Goal: Task Accomplishment & Management: Use online tool/utility

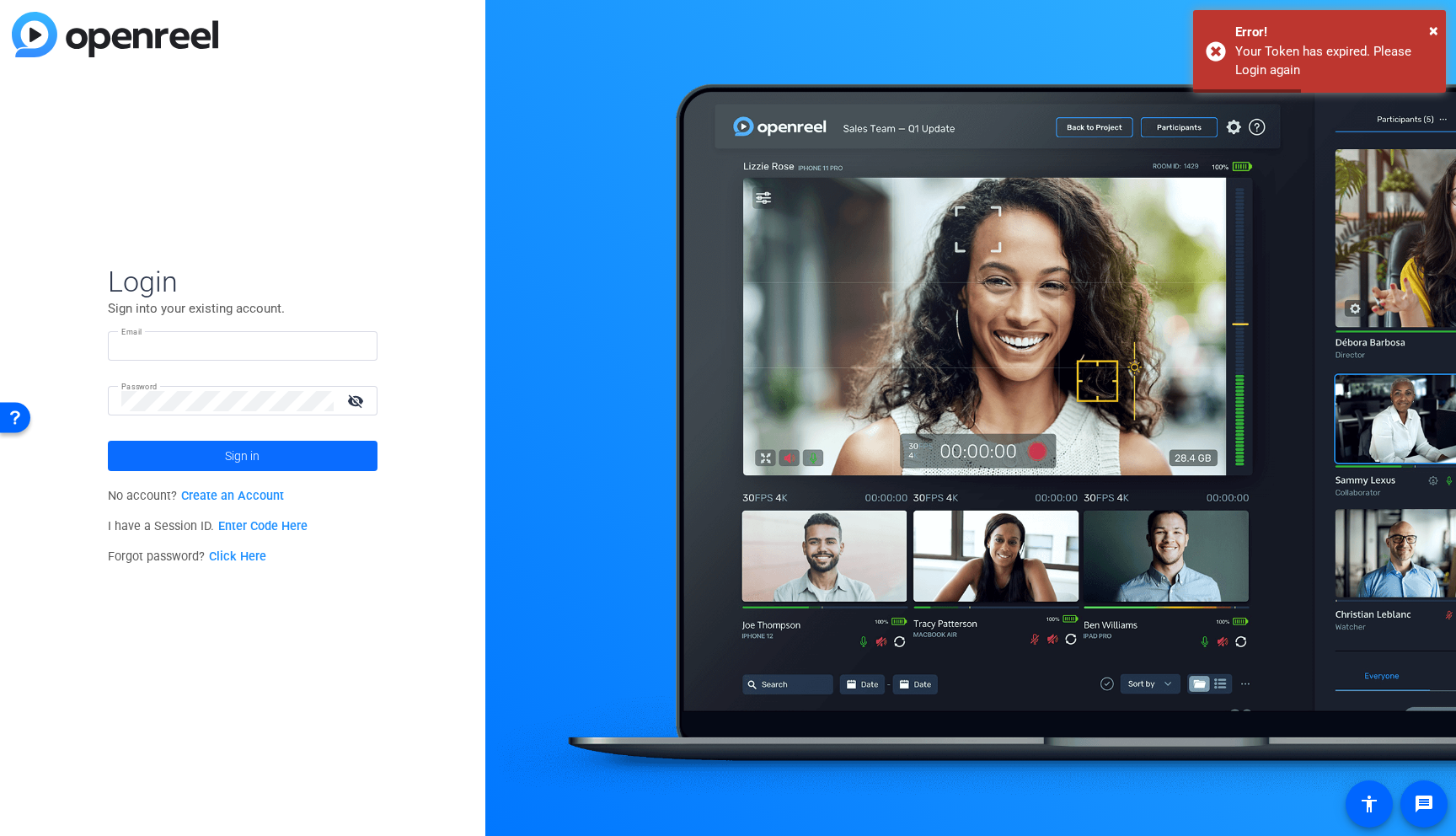
type input "[PERSON_NAME][EMAIL_ADDRESS][PERSON_NAME][DOMAIN_NAME]"
click at [208, 447] on span at bounding box center [242, 456] width 270 height 41
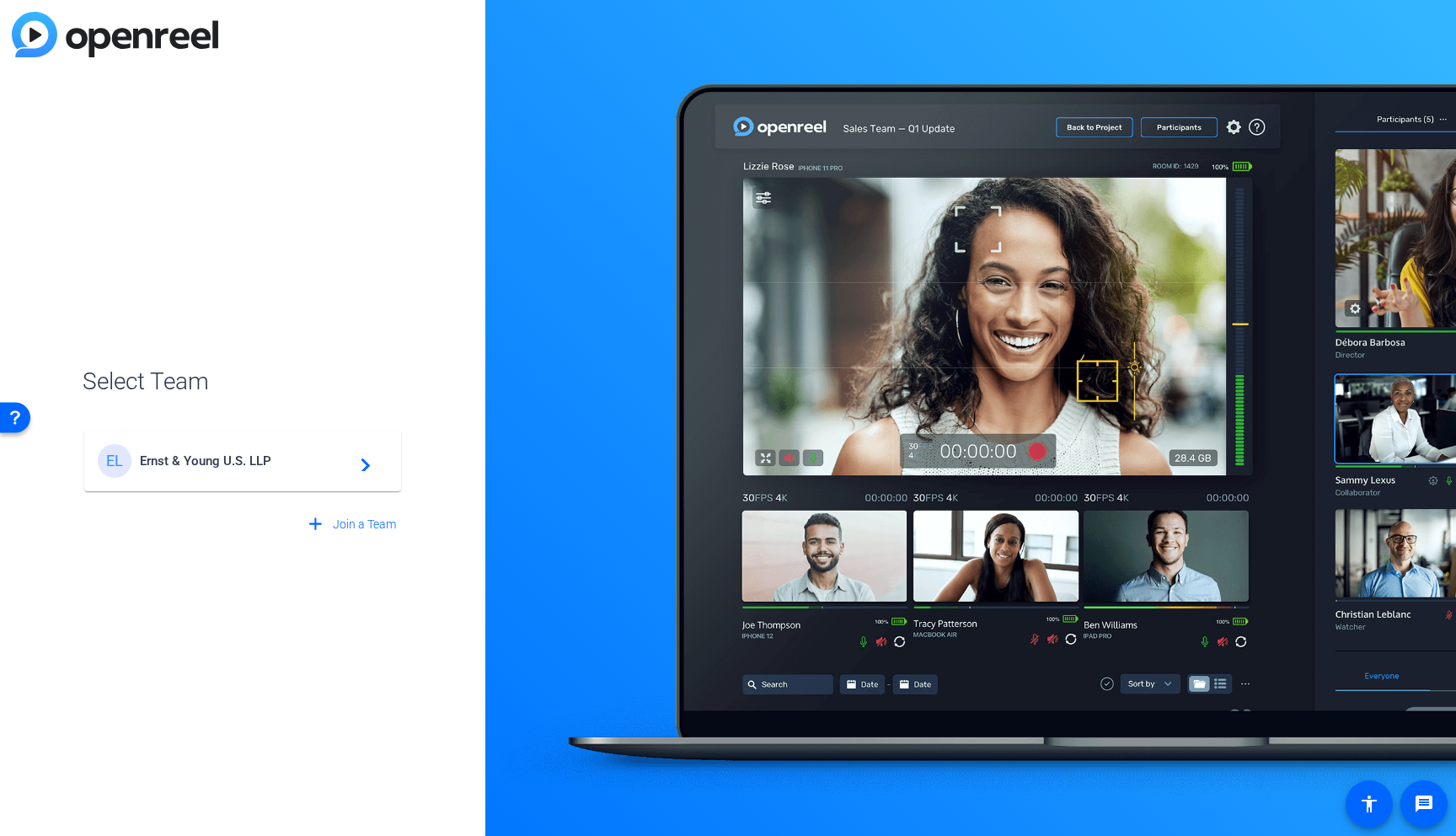
click at [196, 453] on span "Ernst & Young U.S. LLP" at bounding box center [245, 461] width 211 height 16
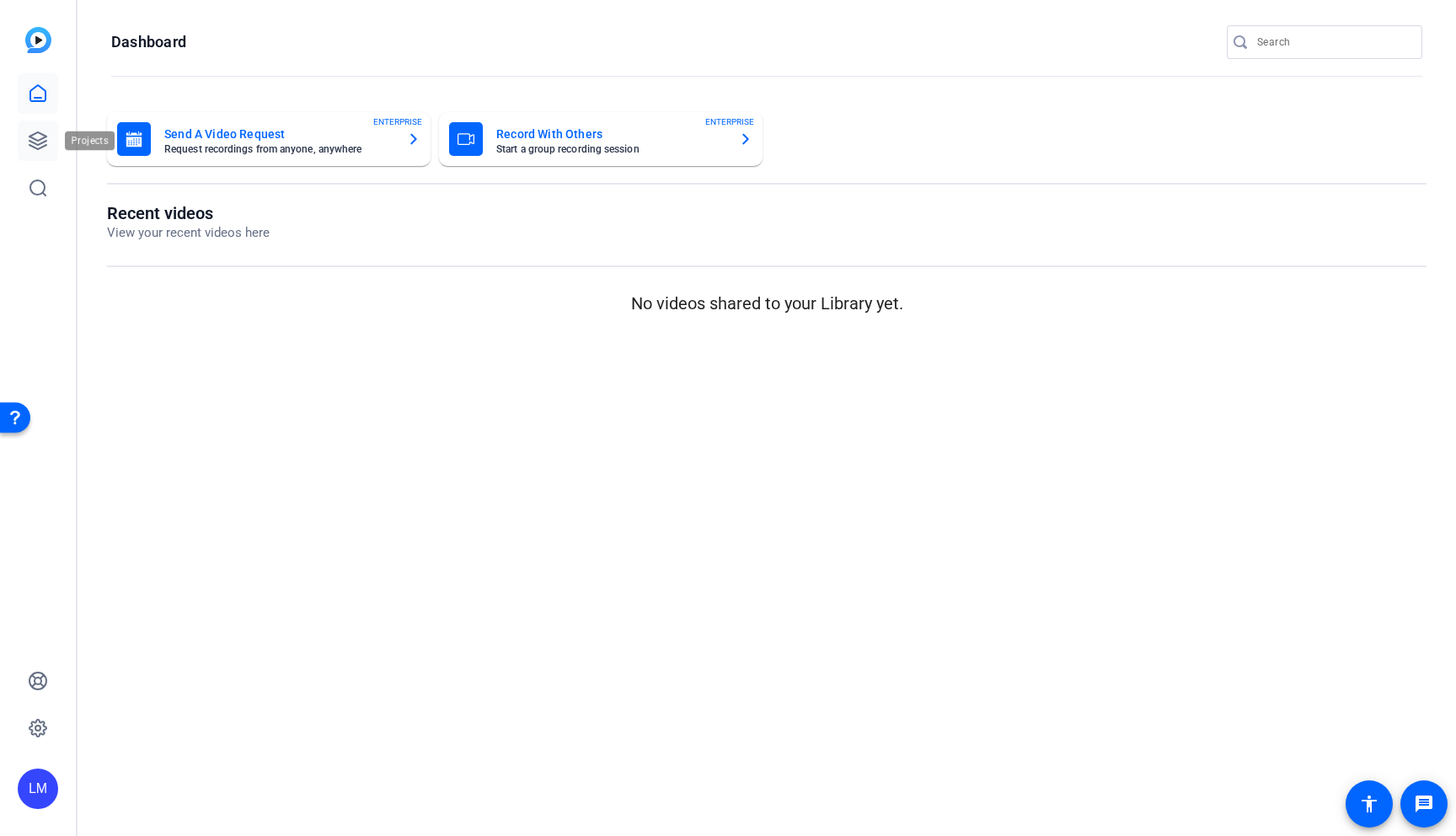
click at [36, 140] on icon at bounding box center [38, 141] width 17 height 17
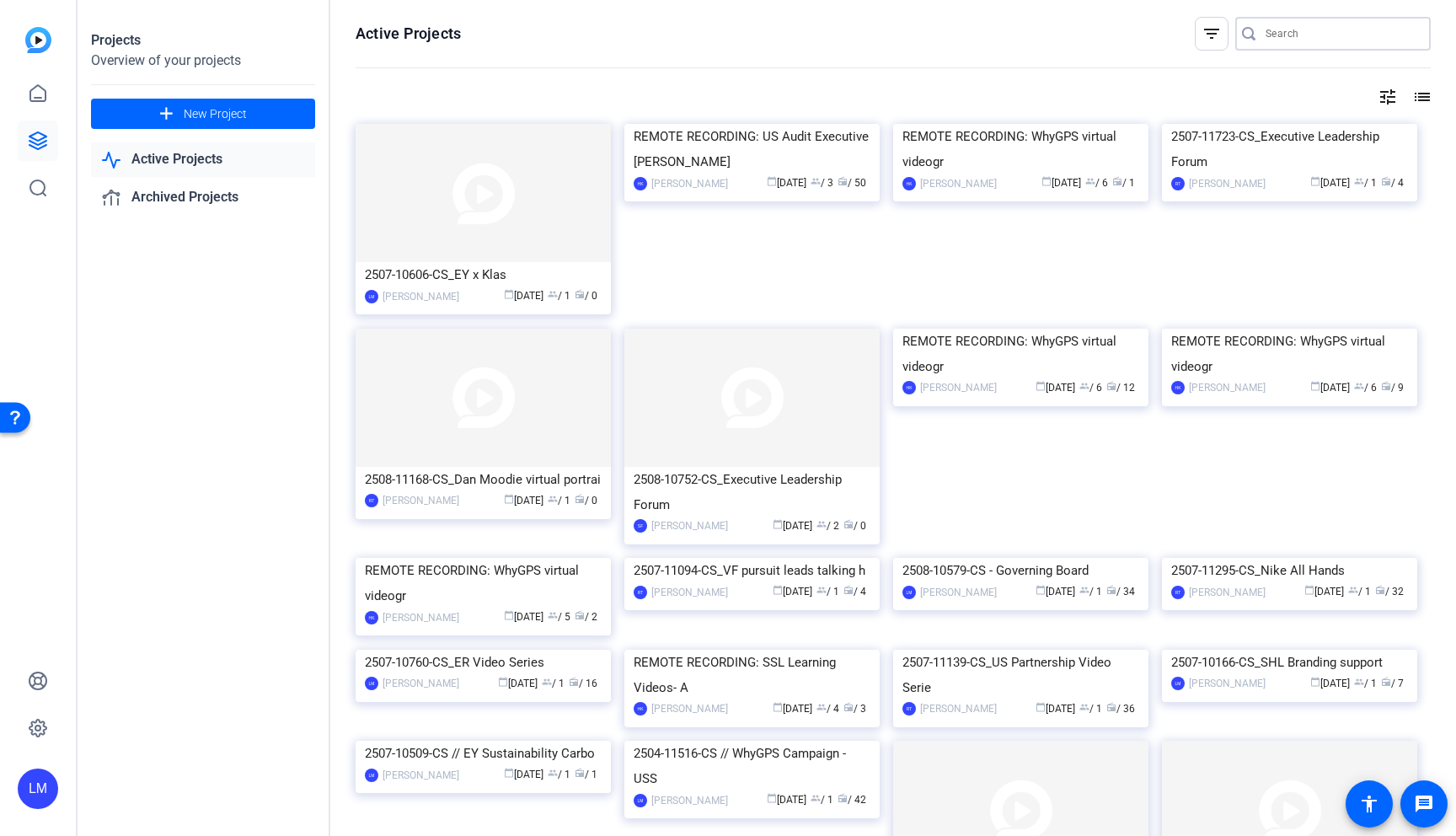
click at [1279, 34] on input "Search" at bounding box center [1341, 33] width 152 height 20
paste input "2505-11089-CS"
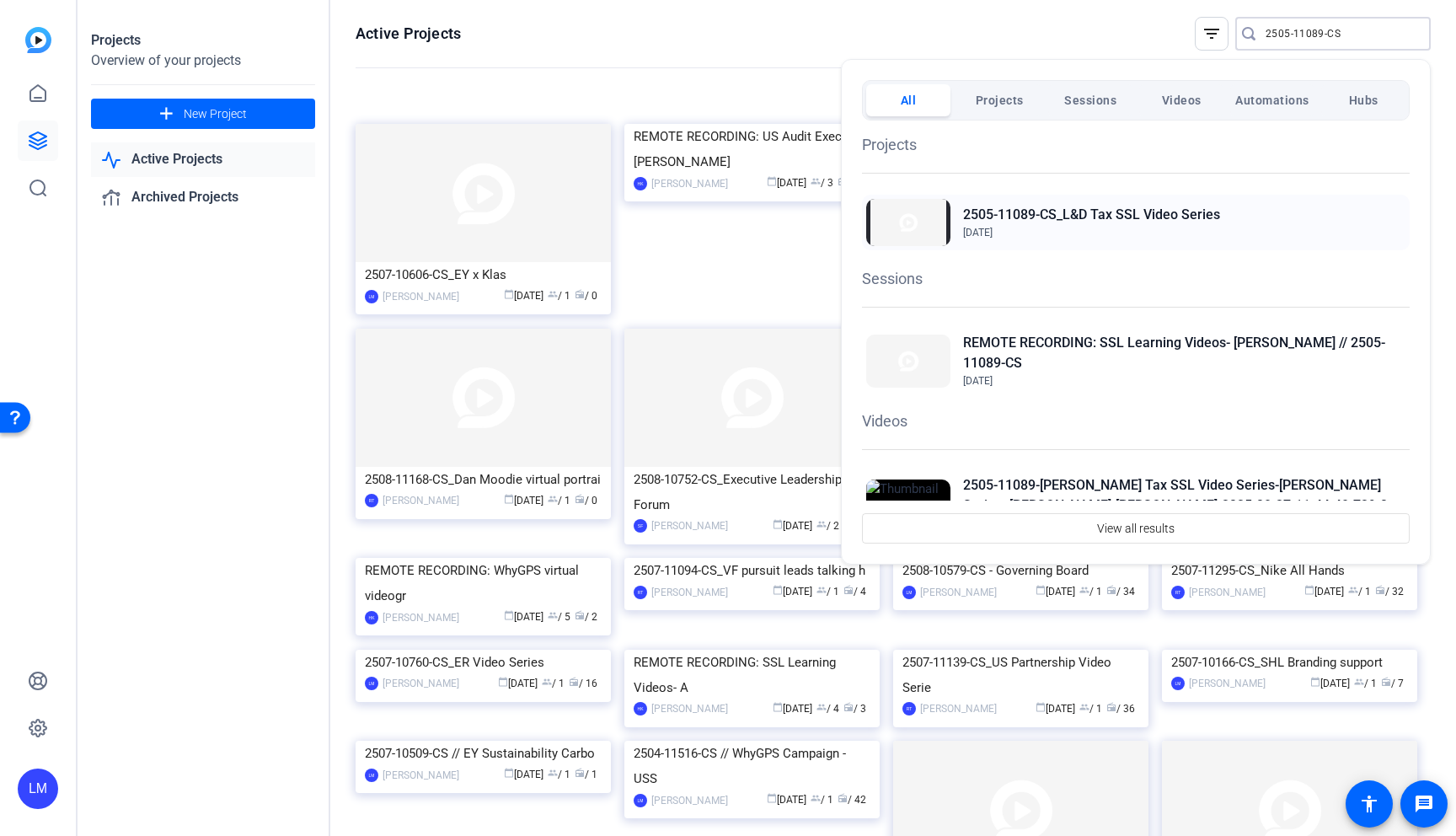
type input "2505-11089-CS"
click at [1029, 208] on h2 "2505-11089-CS_L&D Tax SSL Video Series" at bounding box center [1092, 215] width 257 height 20
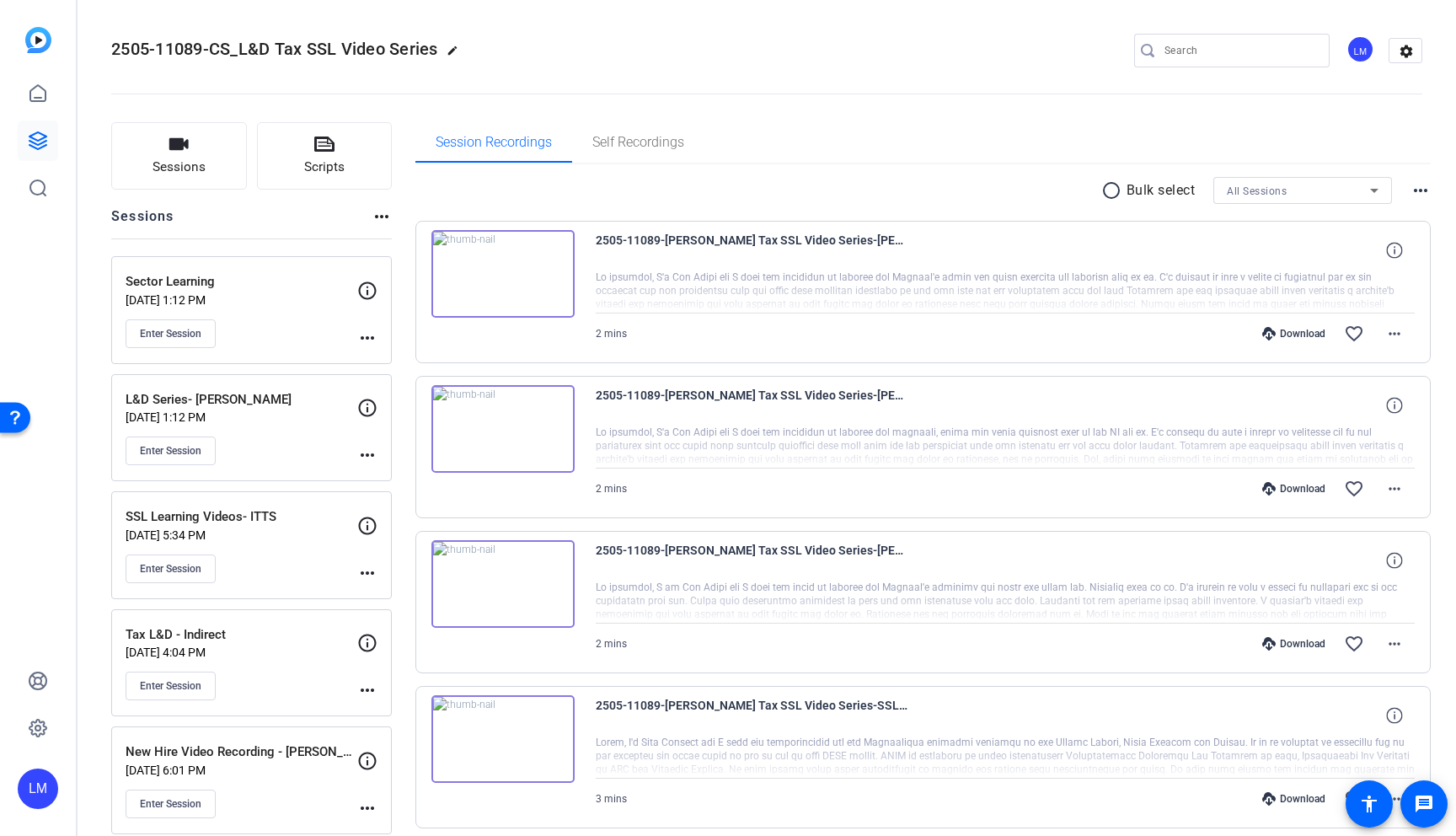
click at [365, 334] on mat-icon "more_horiz" at bounding box center [367, 337] width 20 height 20
click at [376, 355] on span "Edit Session" at bounding box center [408, 362] width 77 height 20
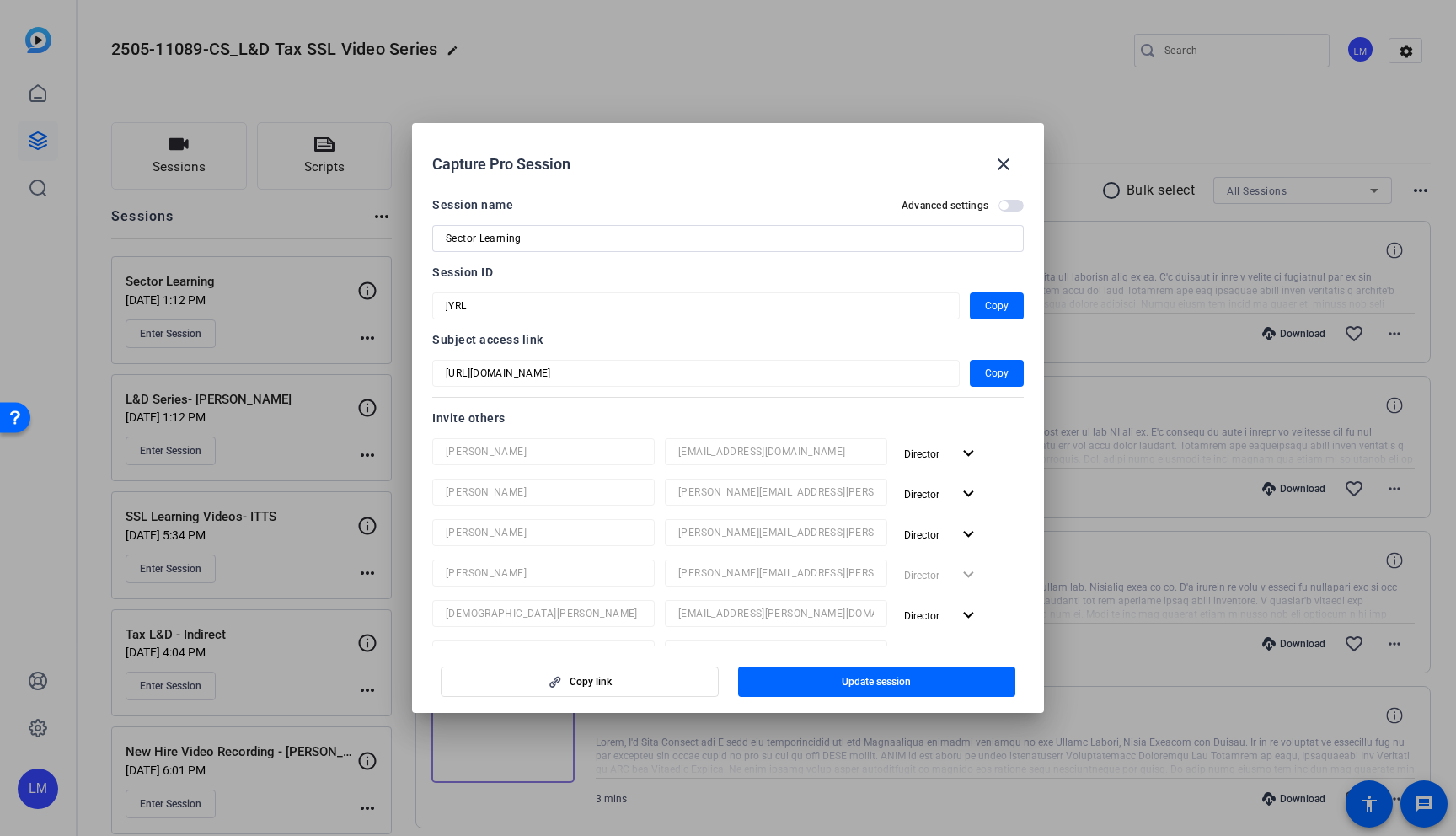
click at [19, 288] on div at bounding box center [728, 418] width 1456 height 836
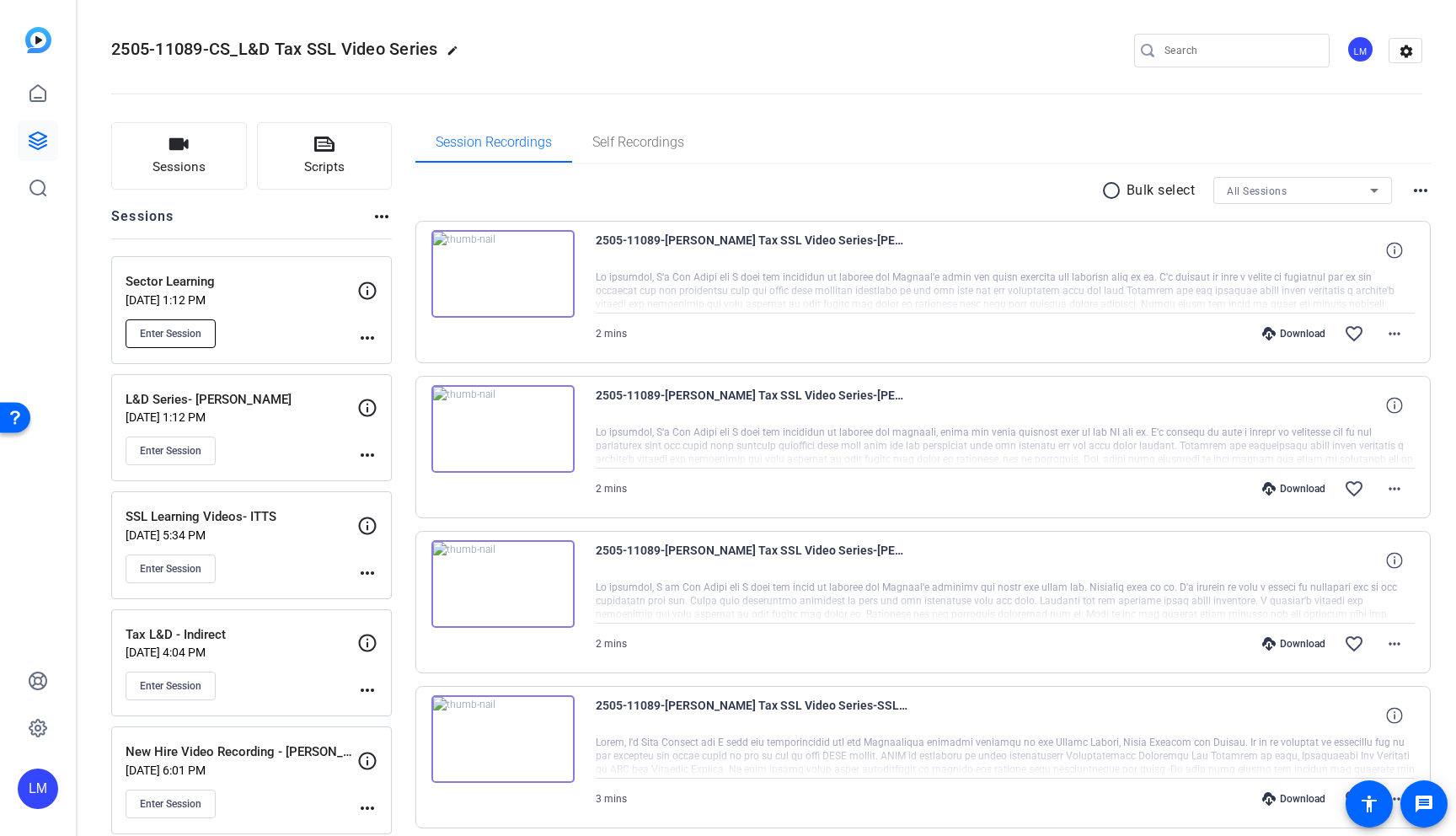
click at [178, 335] on span "Enter Session" at bounding box center [170, 334] width 61 height 14
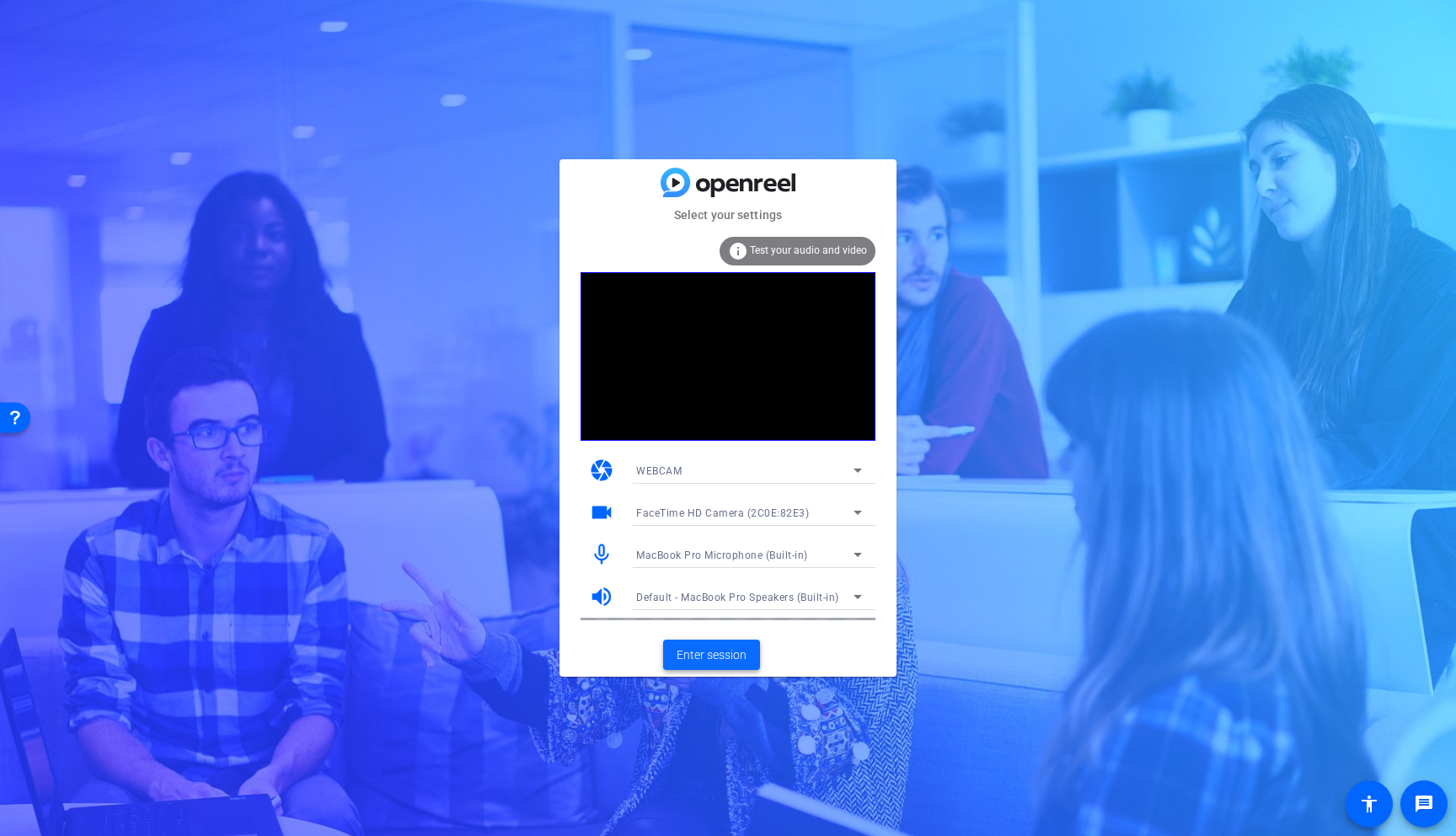
click at [702, 659] on span "Enter session" at bounding box center [711, 655] width 70 height 18
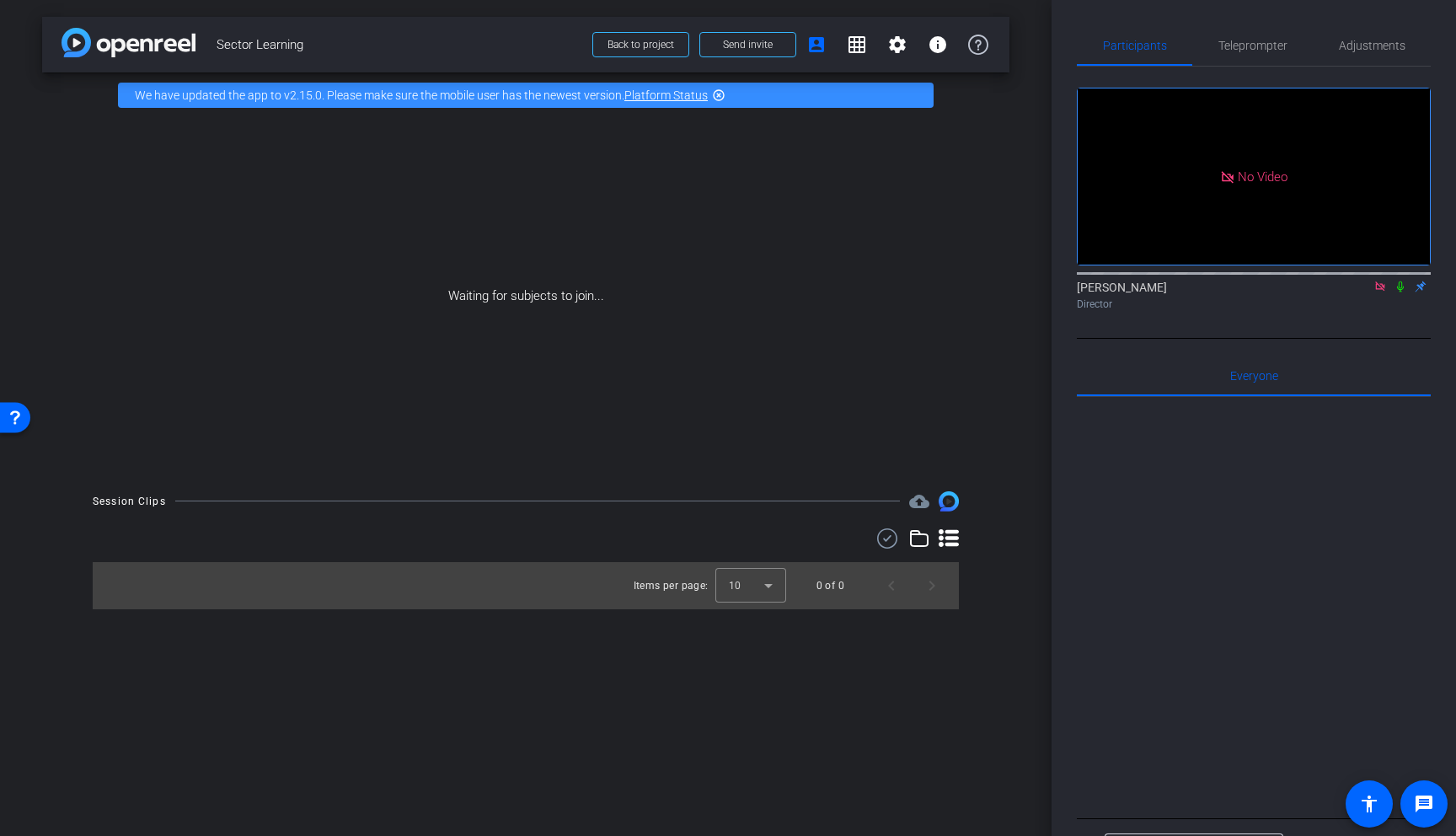
click at [966, 475] on div "arrow_back Sector Learning Back to project Send invite account_box grid_on sett…" at bounding box center [526, 418] width 1052 height 836
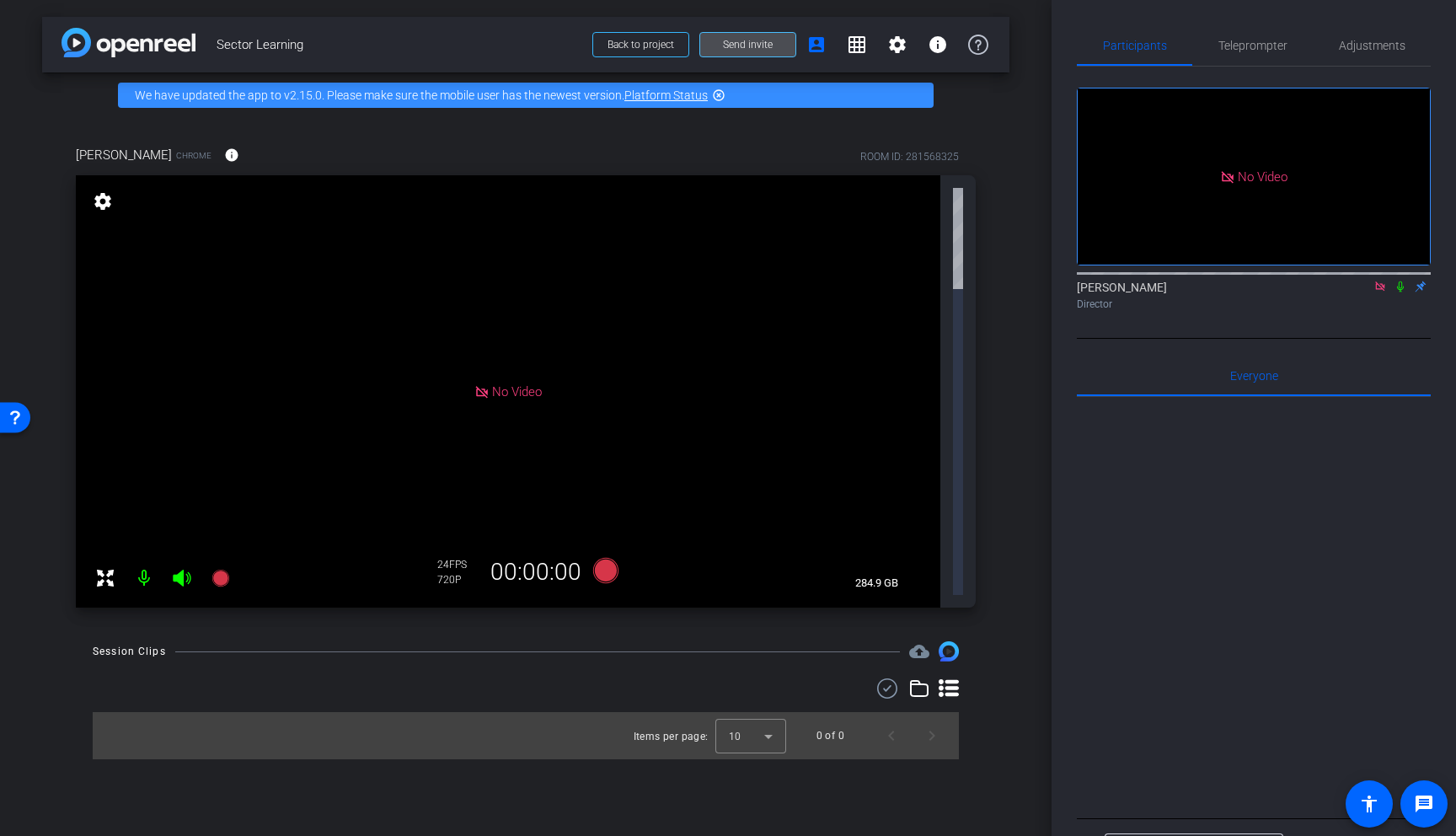
click at [742, 49] on span "Send invite" at bounding box center [748, 45] width 50 height 14
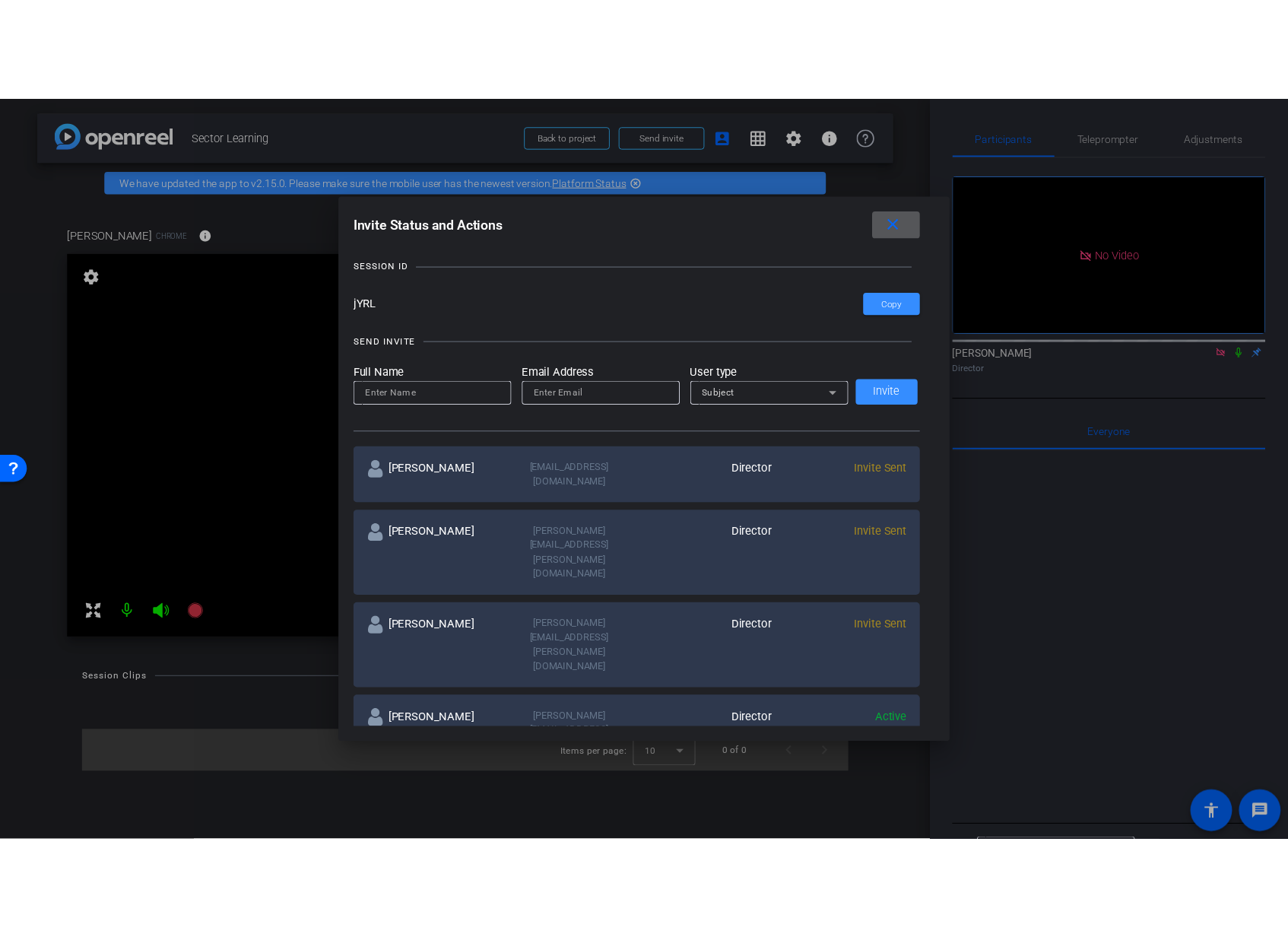
scroll to position [78, 0]
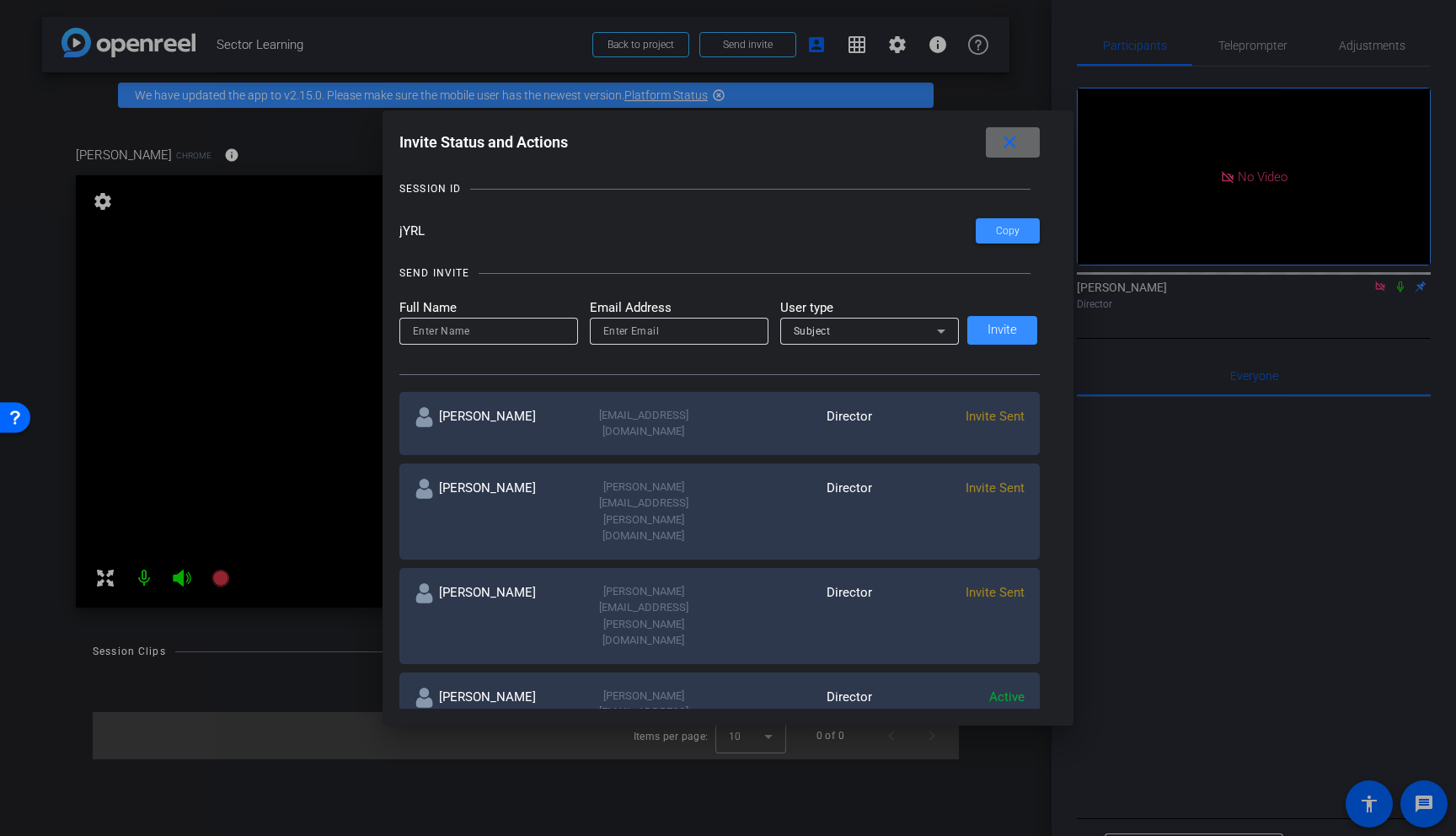
click at [1008, 137] on mat-icon "close" at bounding box center [1010, 143] width 21 height 21
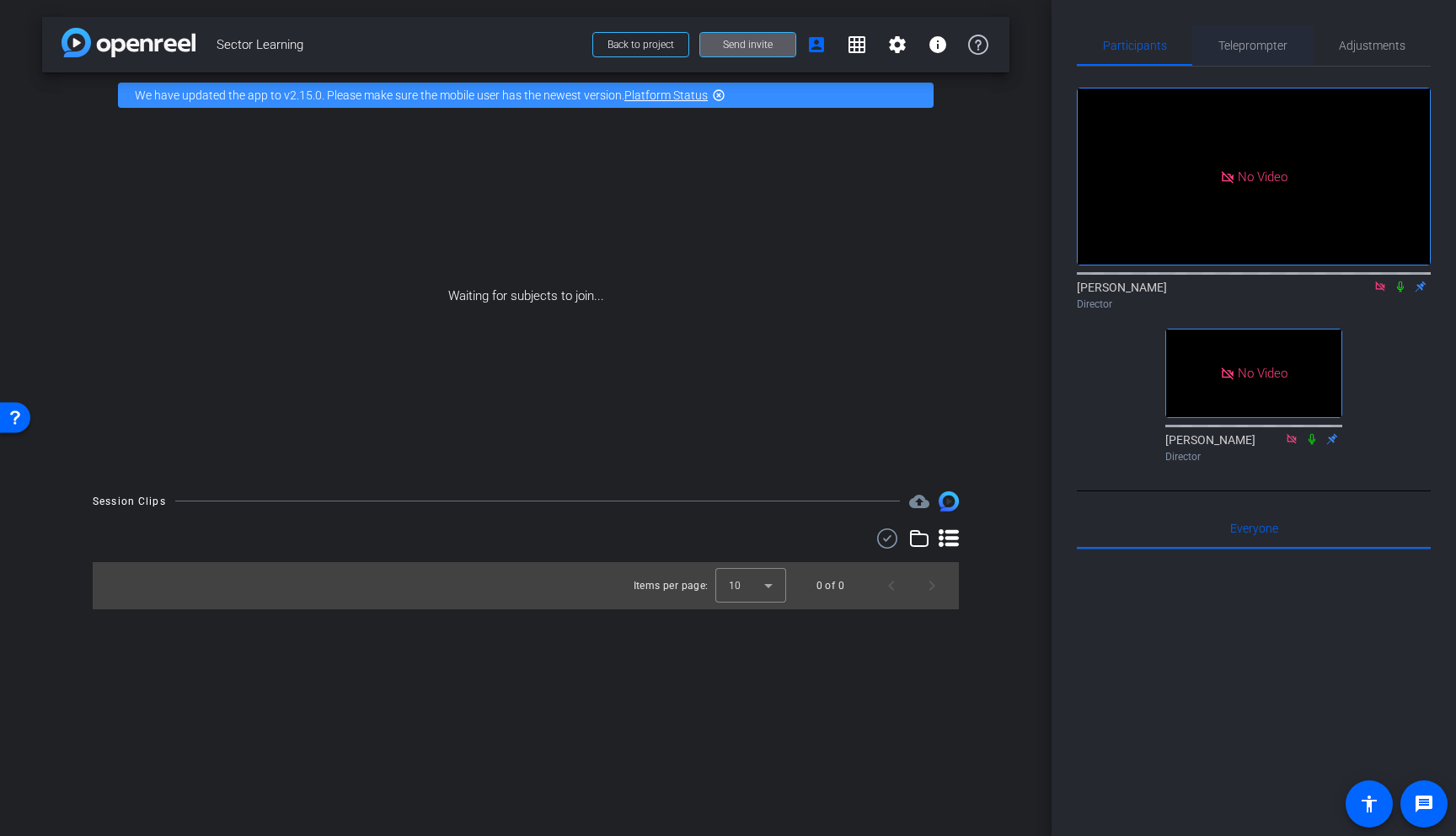
click at [1270, 52] on span "Teleprompter" at bounding box center [1253, 46] width 69 height 12
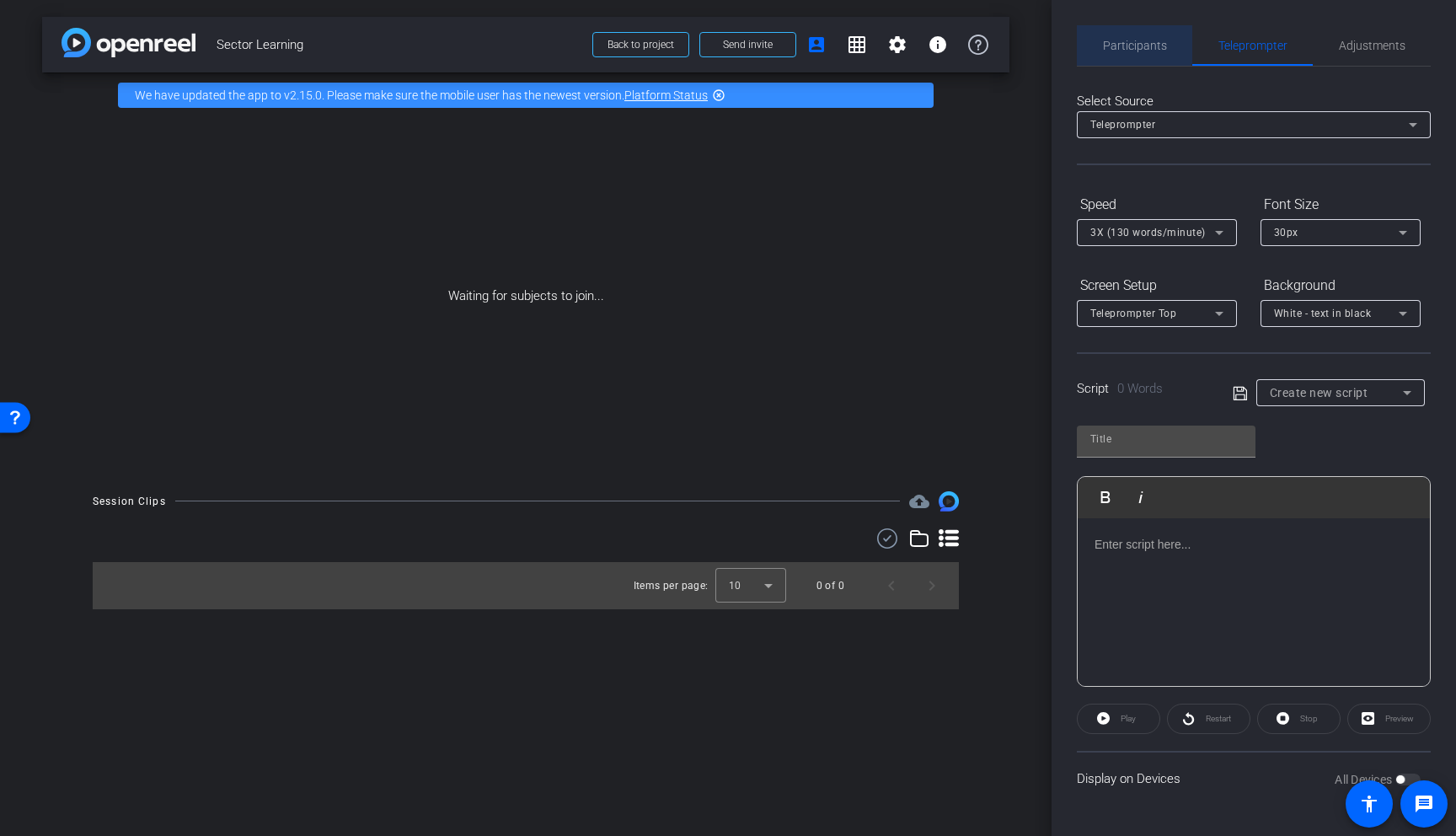
click at [1118, 41] on span "Participants" at bounding box center [1135, 46] width 64 height 12
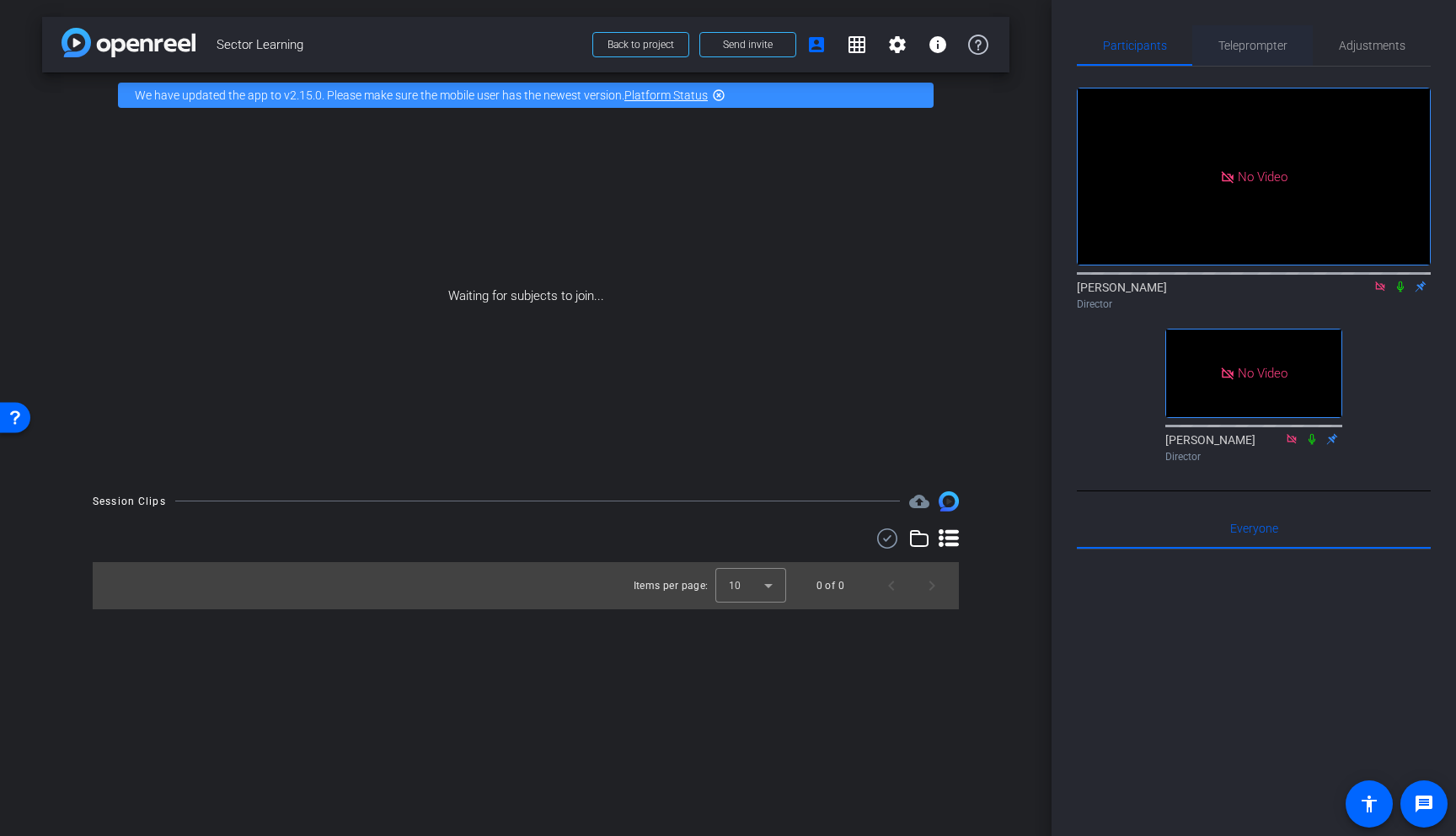
click at [1255, 40] on span "Teleprompter" at bounding box center [1253, 46] width 69 height 12
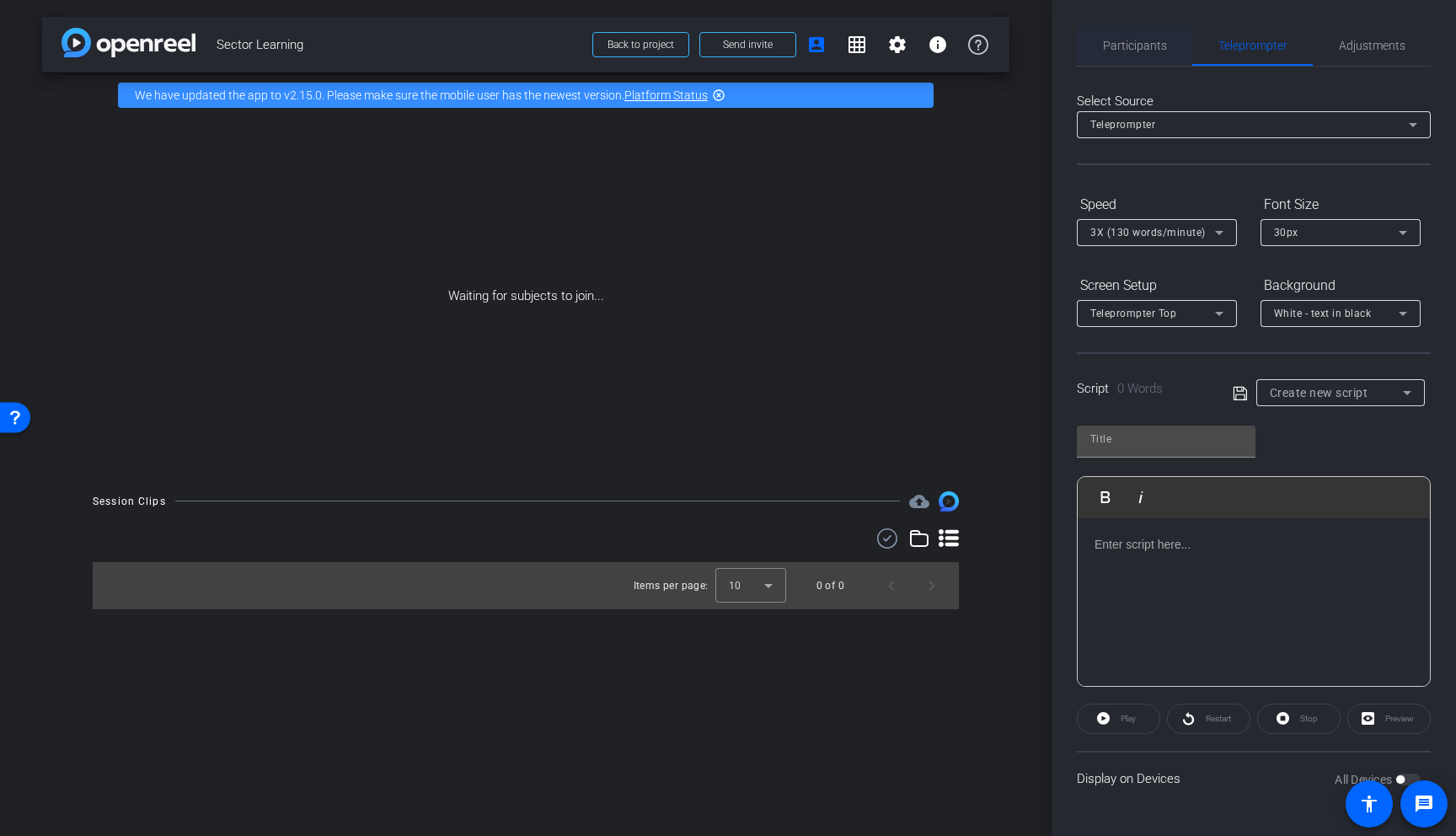
click at [1128, 45] on span "Participants" at bounding box center [1135, 46] width 64 height 12
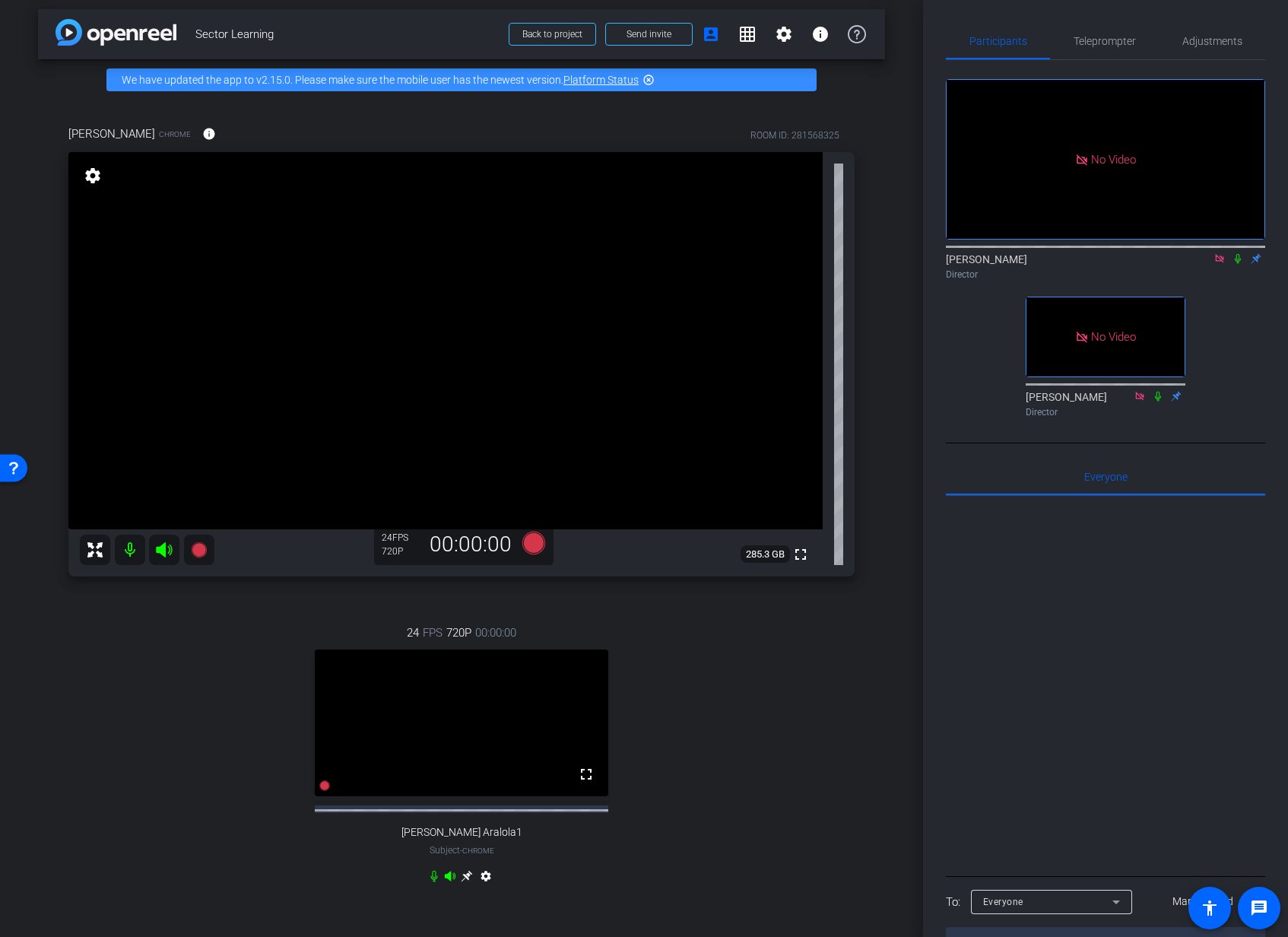
scroll to position [0, 0]
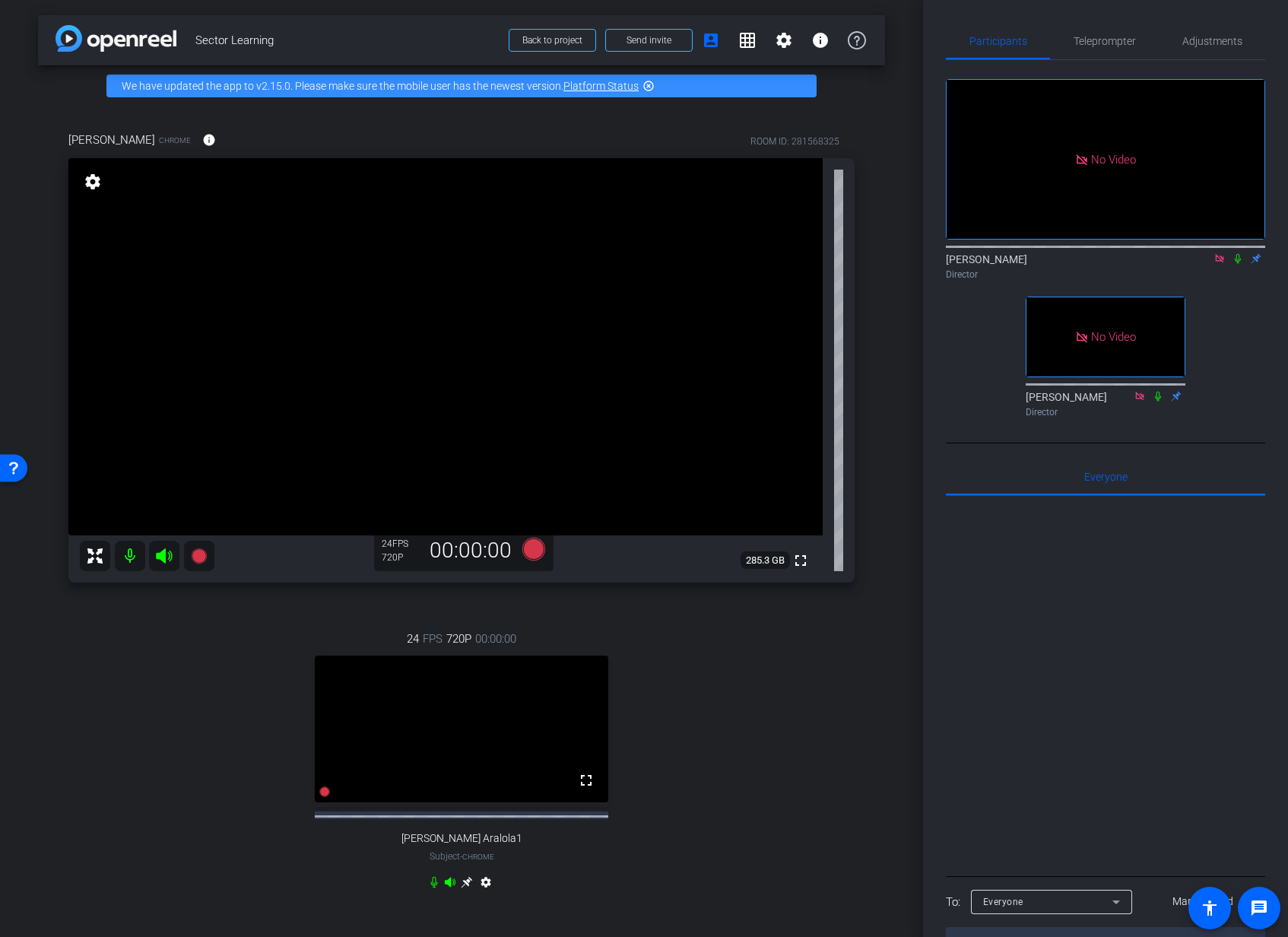
click at [94, 178] on mat-icon "settings" at bounding box center [92, 181] width 21 height 18
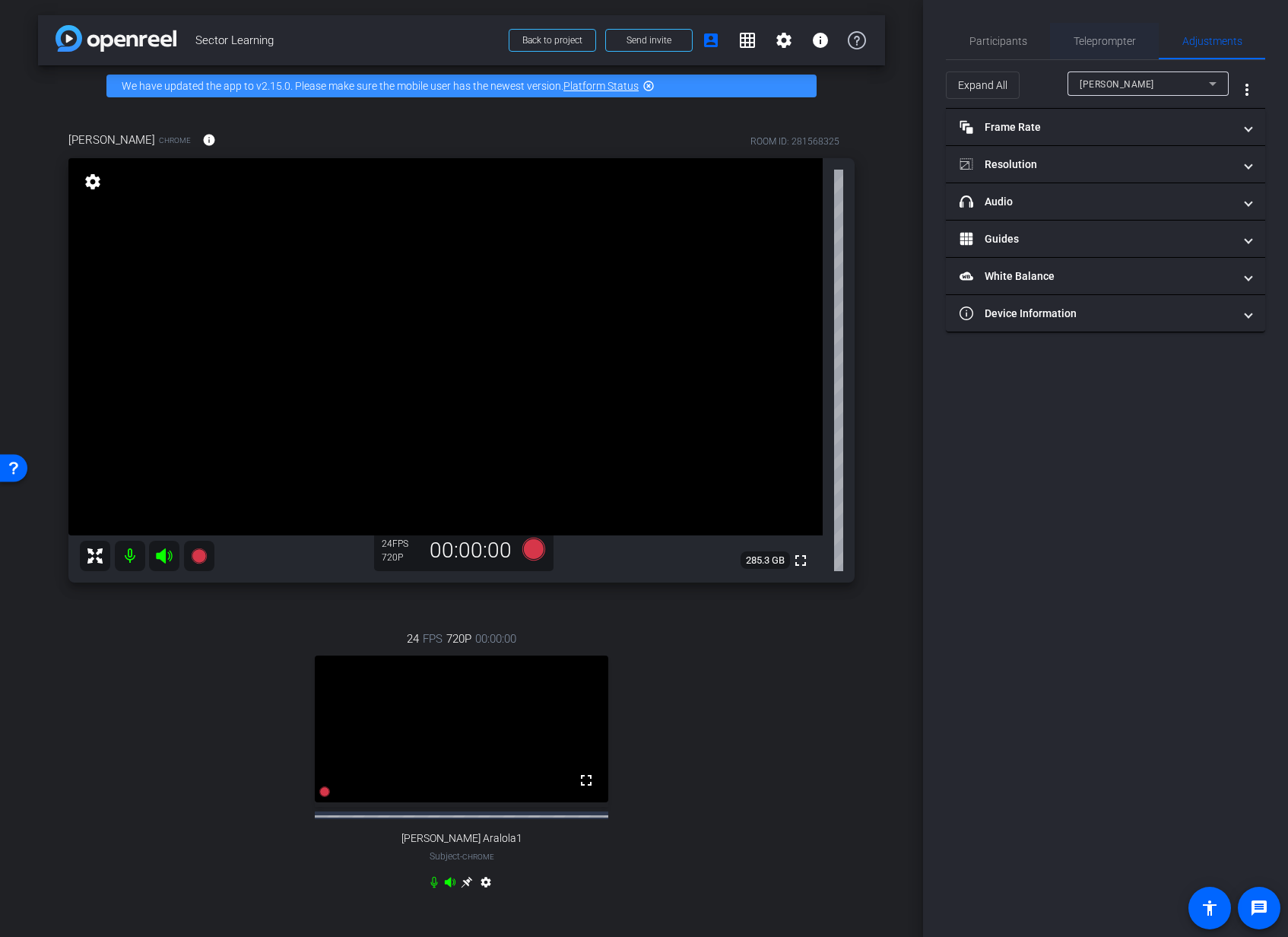
click at [1094, 40] on span "Teleprompter" at bounding box center [1105, 41] width 62 height 11
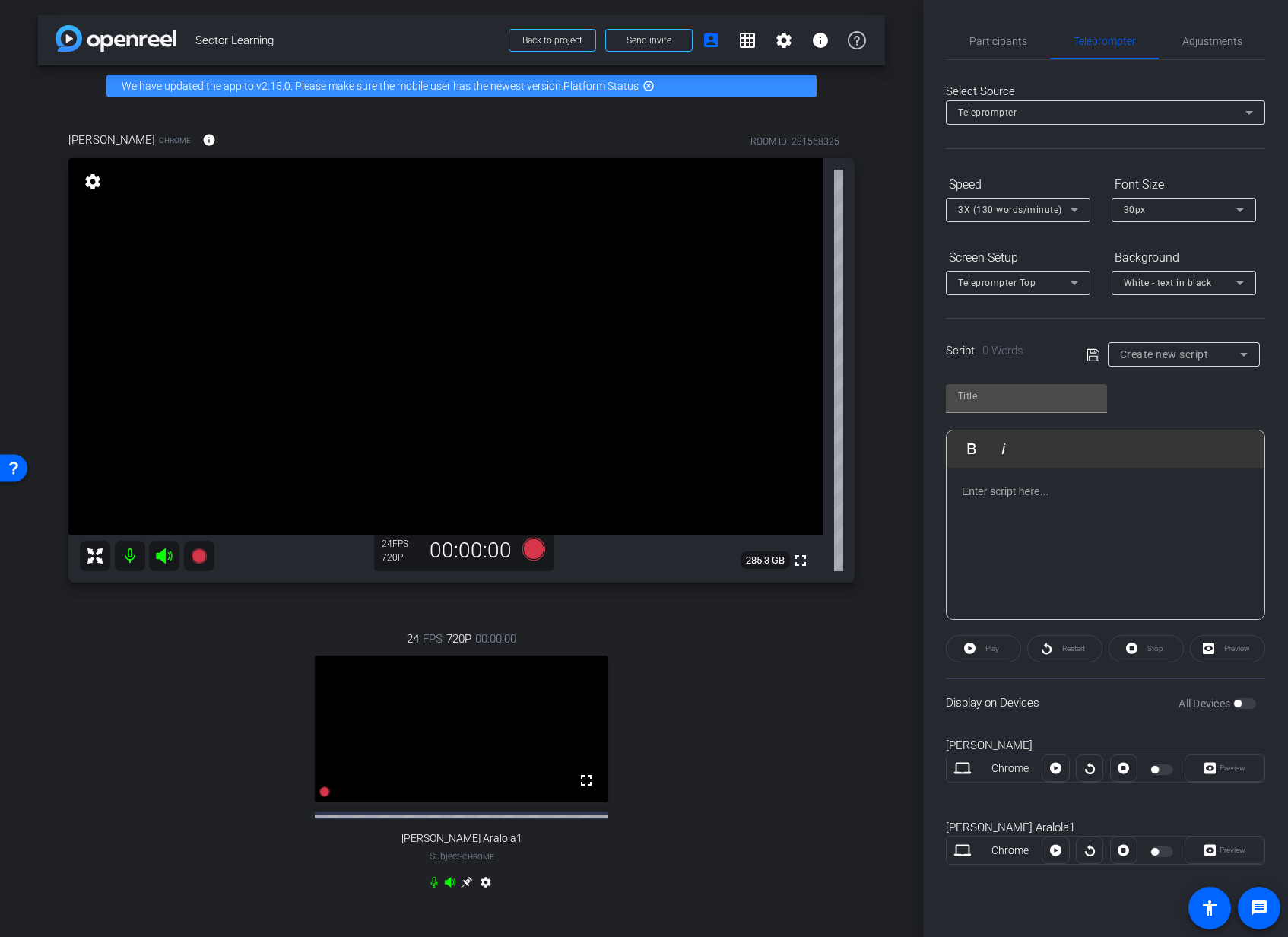
click at [91, 183] on mat-icon "settings" at bounding box center [92, 181] width 21 height 18
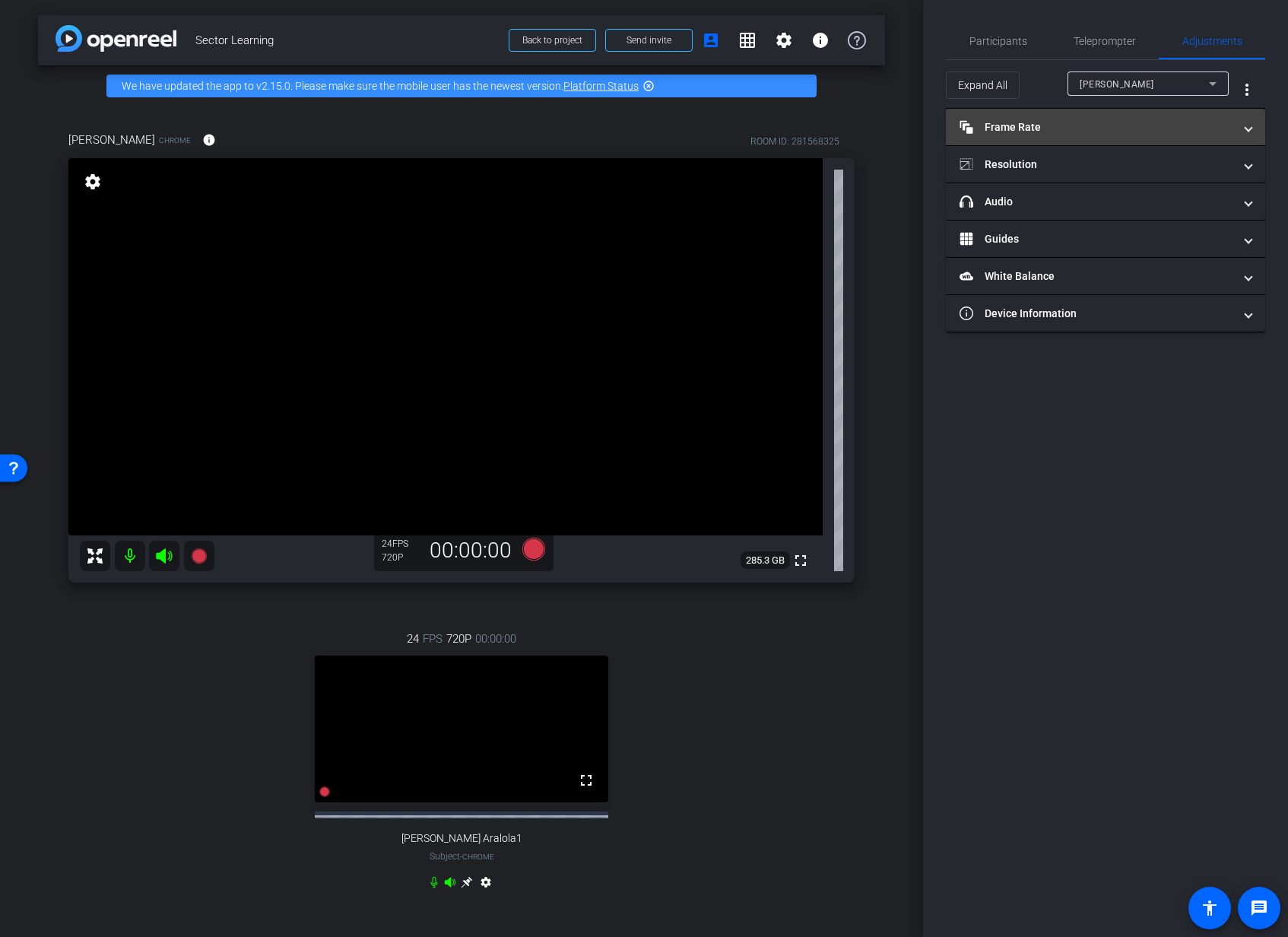
click at [1241, 135] on span "Frame Rate Frame Rate" at bounding box center [1102, 128] width 286 height 16
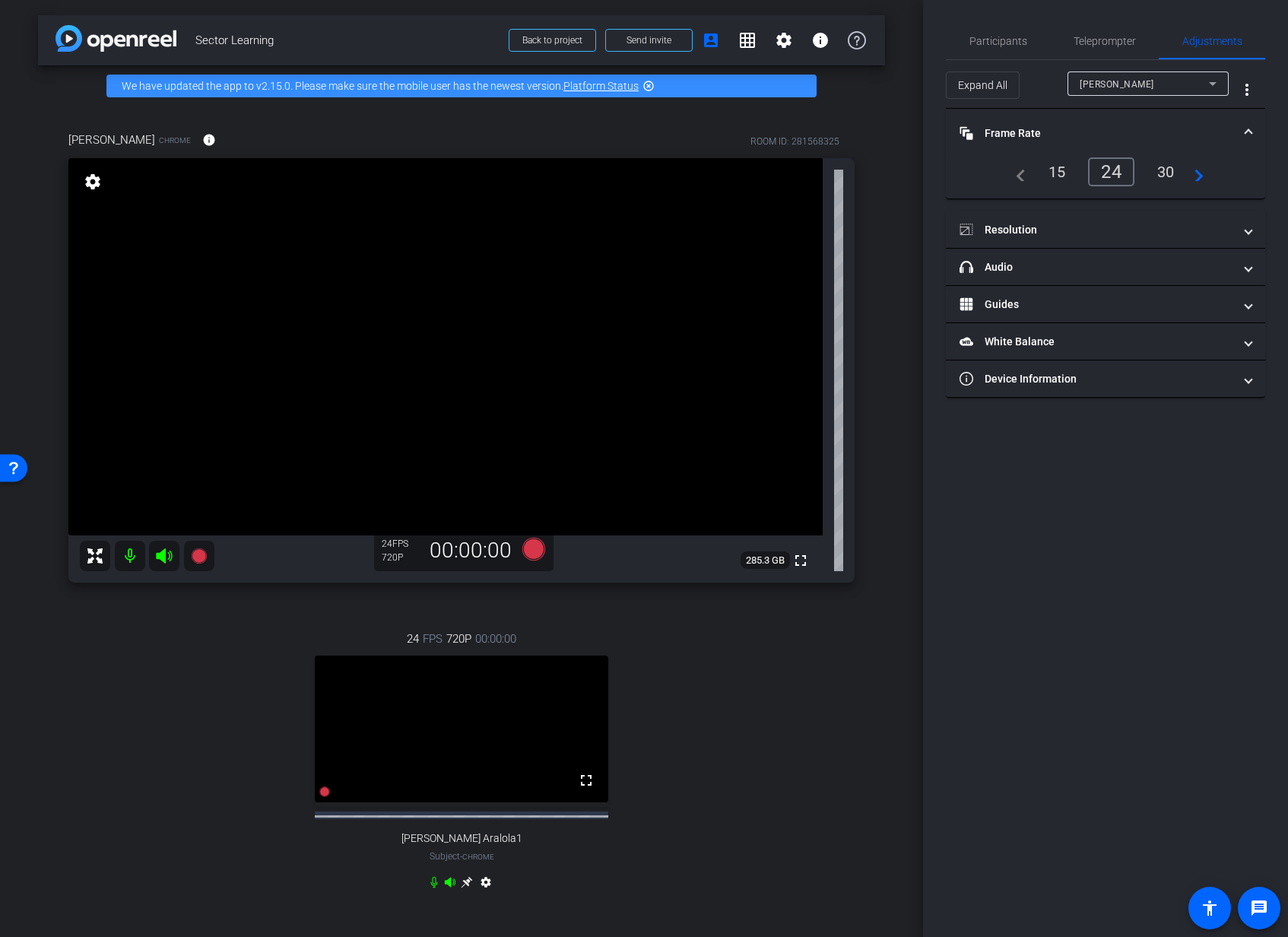
click at [1162, 178] on div "30" at bounding box center [1166, 171] width 40 height 26
click at [1246, 231] on span at bounding box center [1248, 230] width 6 height 16
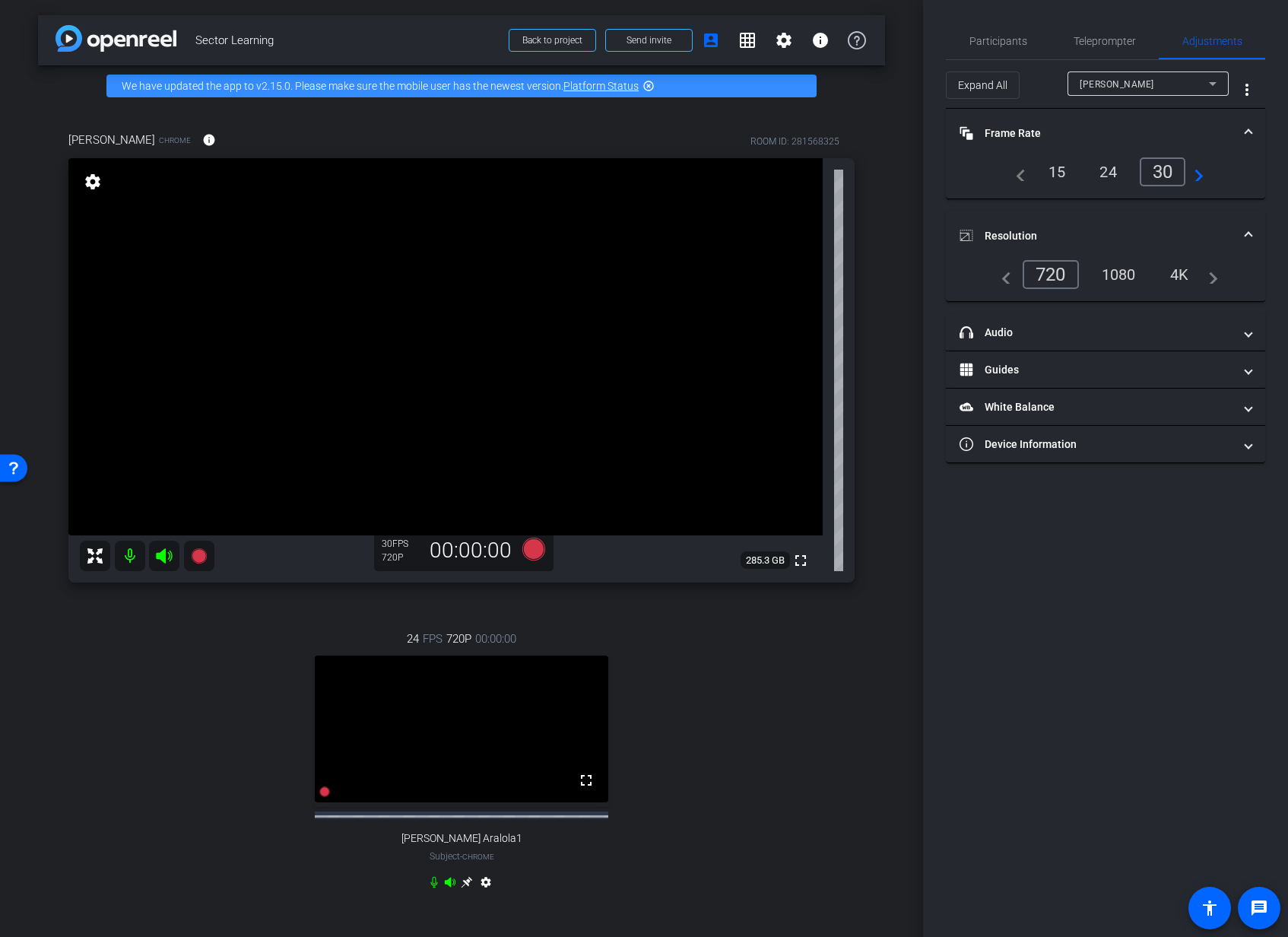
click at [1115, 277] on div "1080" at bounding box center [1118, 274] width 57 height 26
click at [997, 40] on span "Participants" at bounding box center [998, 41] width 58 height 11
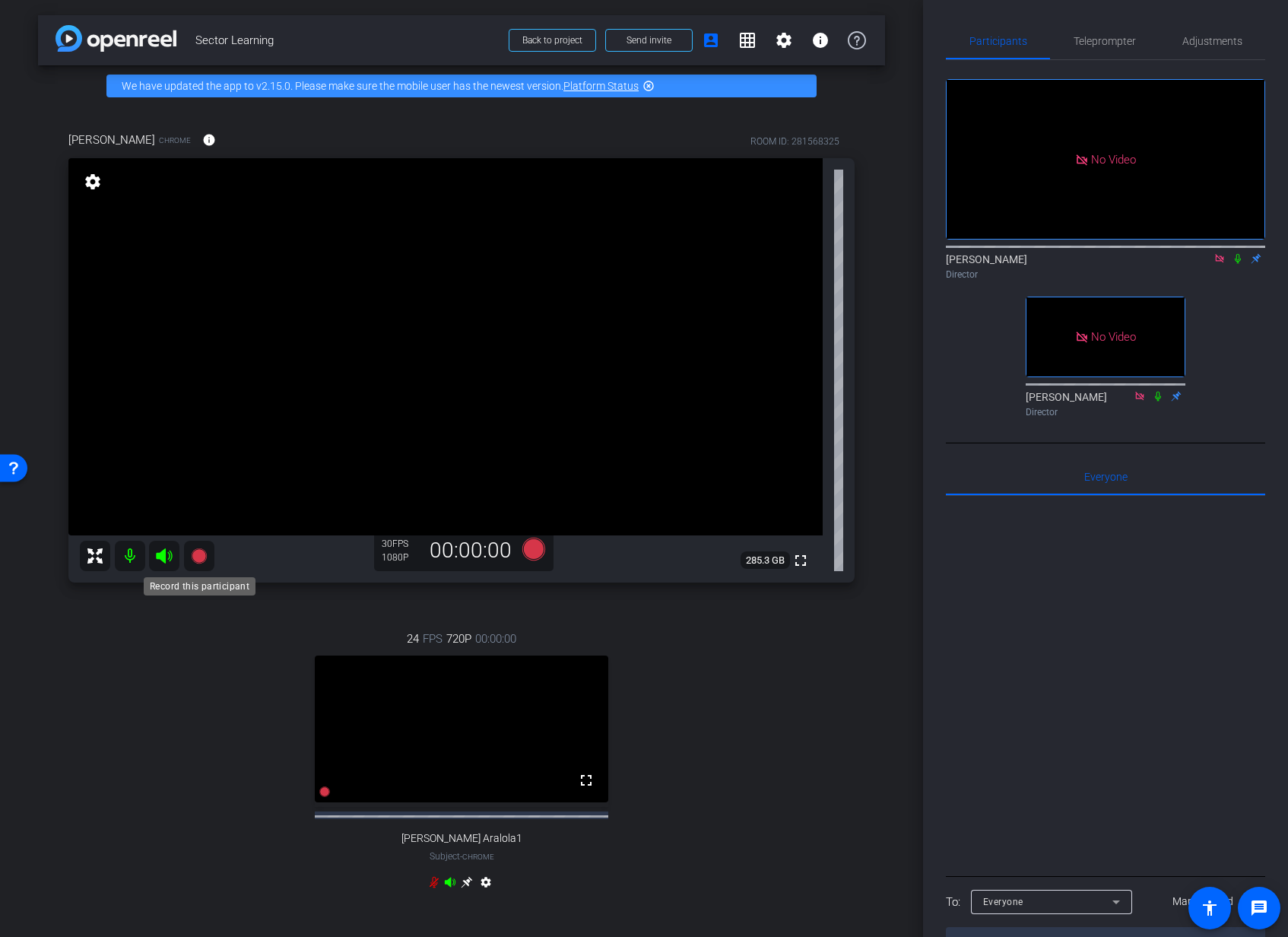
click at [197, 561] on icon at bounding box center [198, 556] width 16 height 16
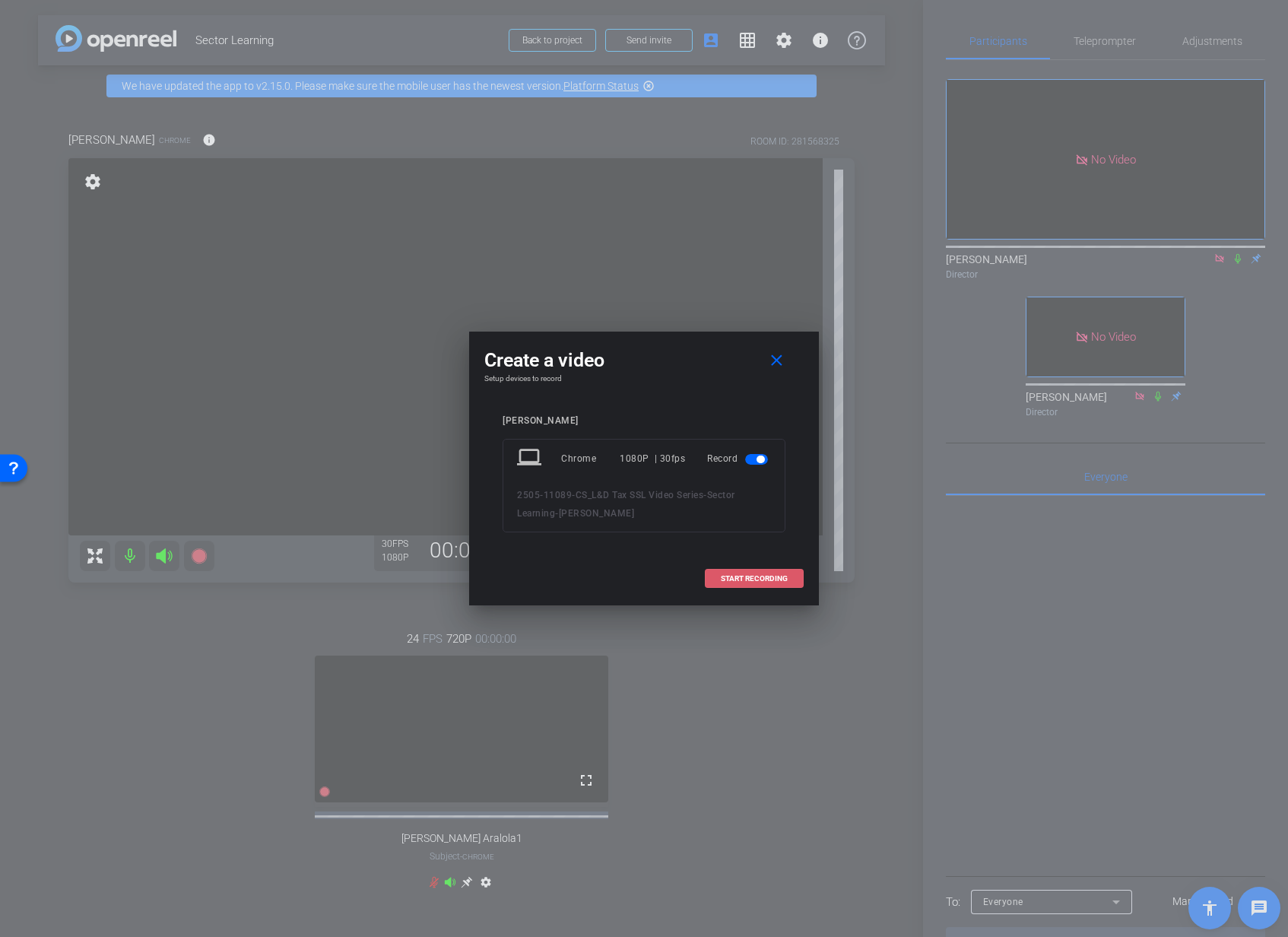
click at [750, 578] on span "START RECORDING" at bounding box center [754, 579] width 67 height 8
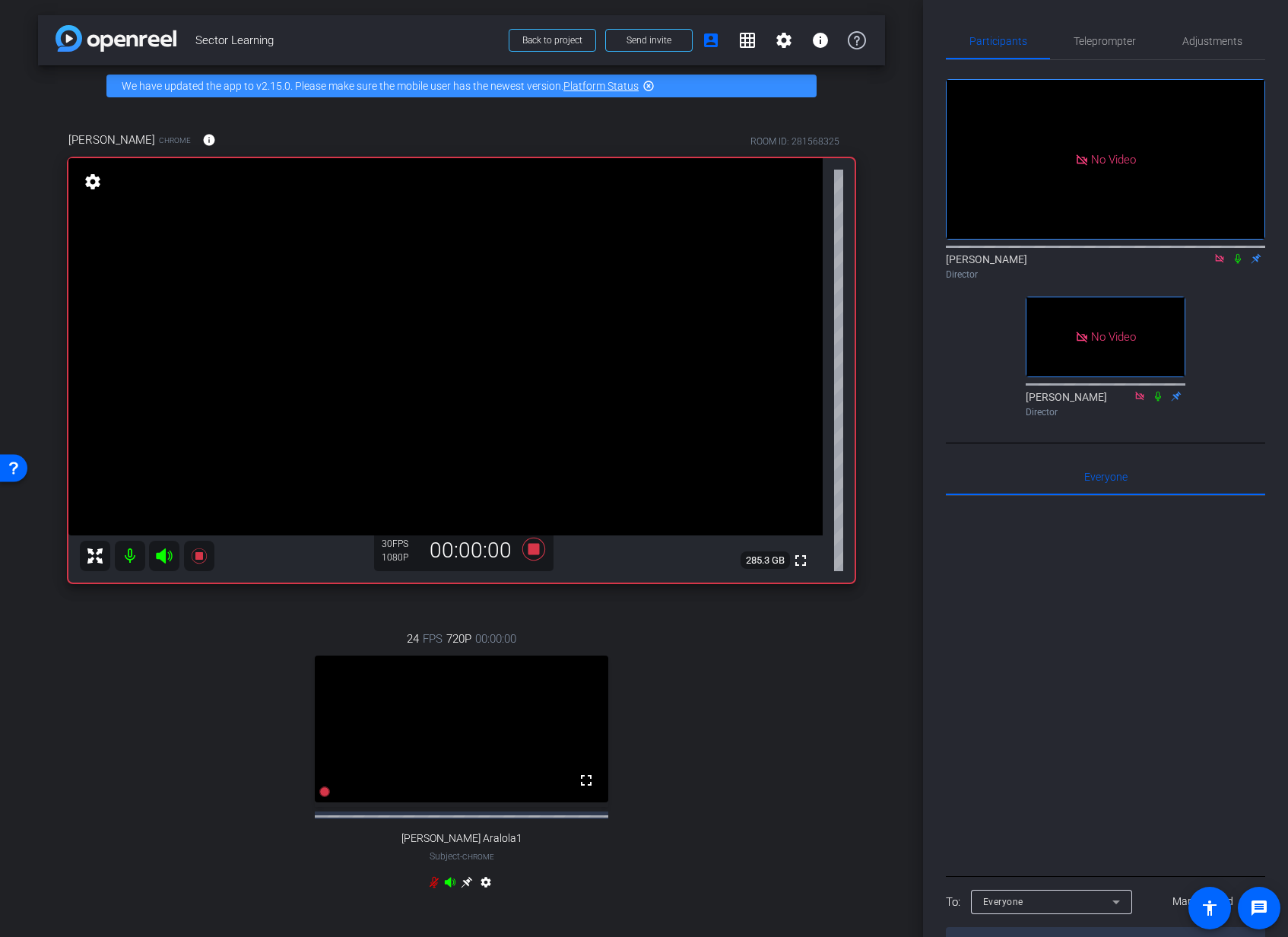
click at [1240, 253] on icon at bounding box center [1237, 259] width 12 height 11
click at [1156, 391] on icon at bounding box center [1158, 397] width 12 height 11
click at [1240, 253] on icon at bounding box center [1237, 259] width 12 height 11
click at [539, 549] on icon at bounding box center [533, 549] width 37 height 27
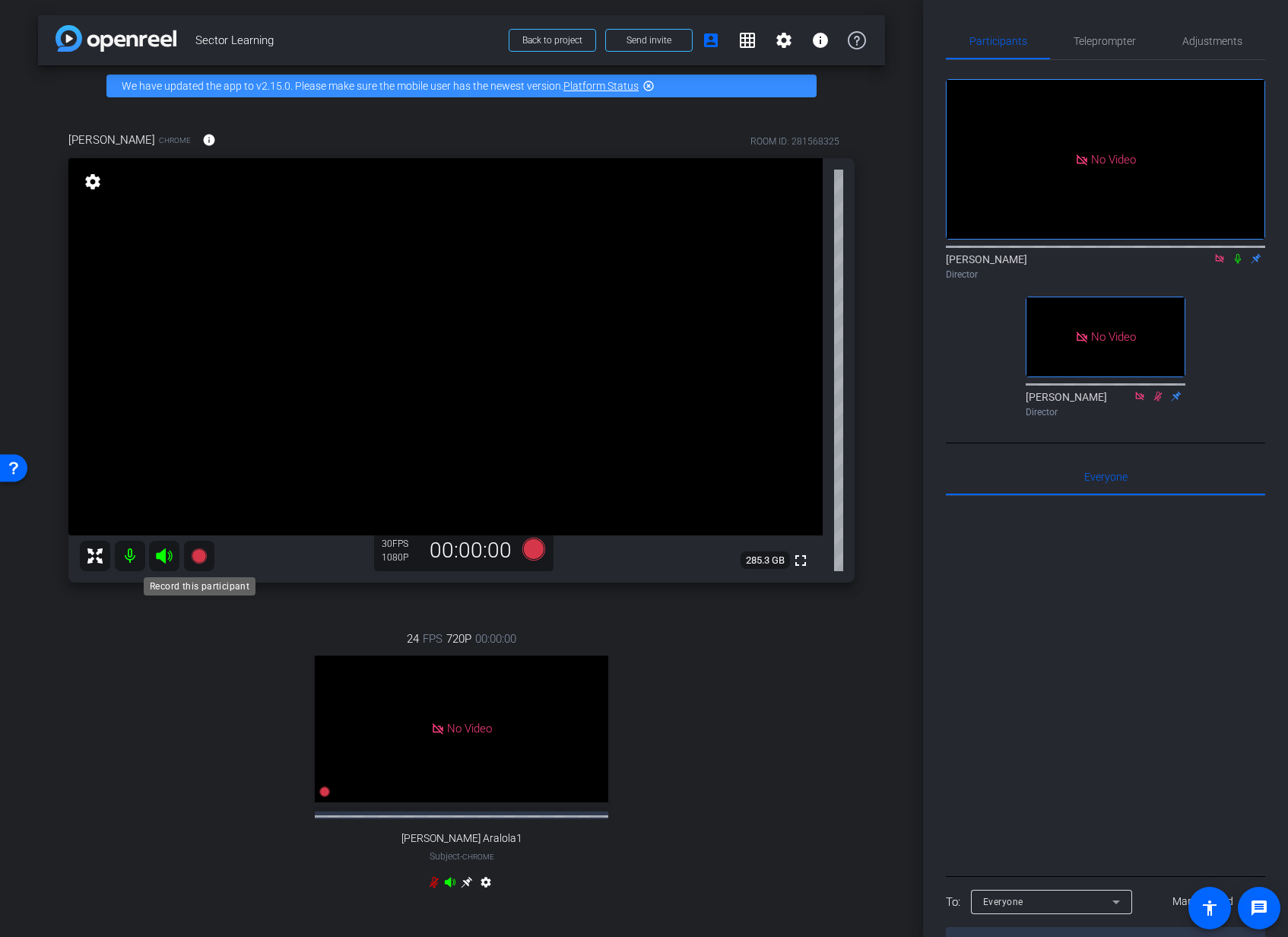
click at [197, 559] on icon at bounding box center [198, 556] width 16 height 16
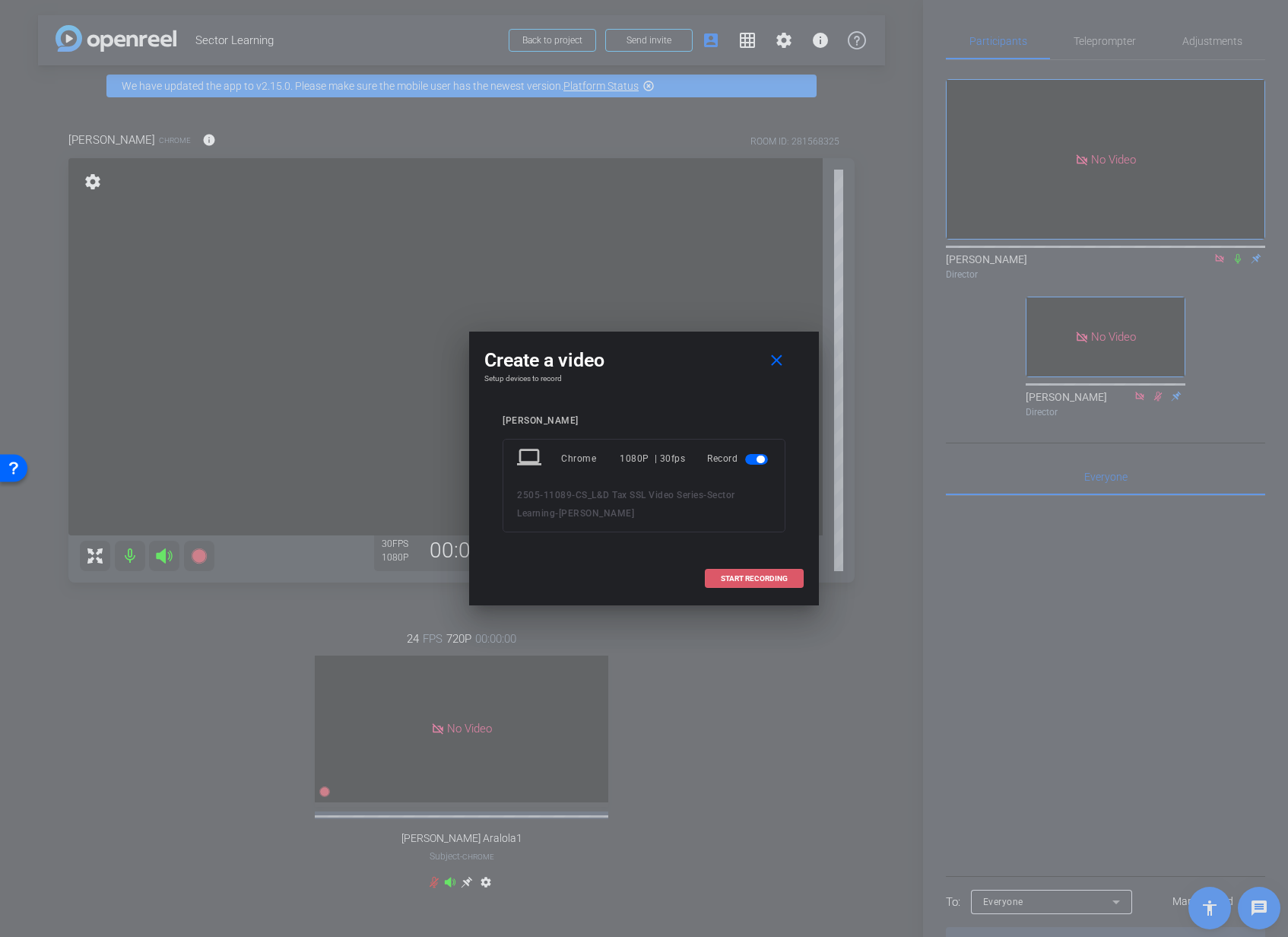
click at [747, 576] on span "START RECORDING" at bounding box center [754, 579] width 67 height 8
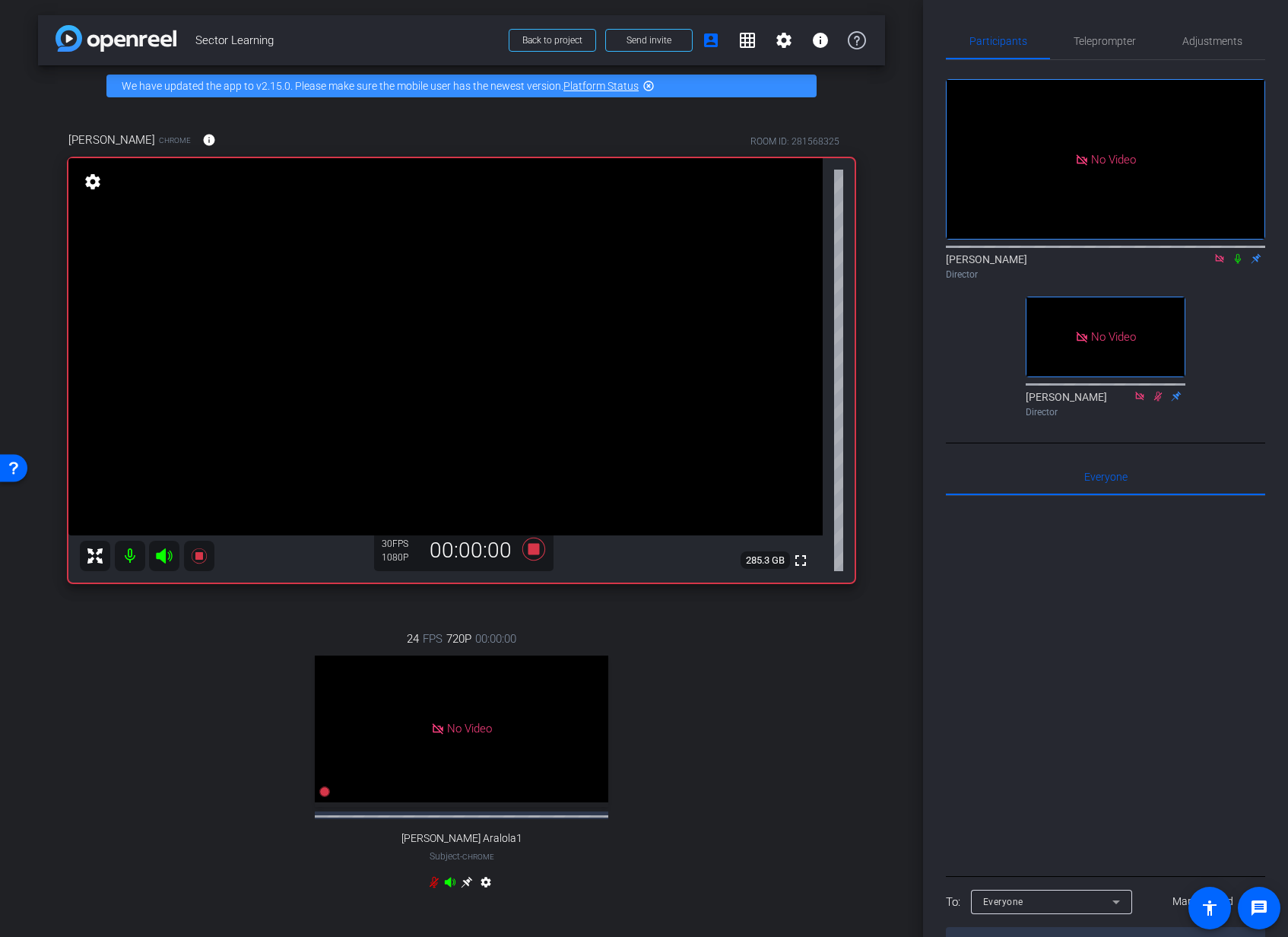
click at [1241, 253] on icon at bounding box center [1237, 259] width 12 height 11
click at [1241, 253] on icon at bounding box center [1237, 259] width 12 height 11
click at [538, 555] on icon at bounding box center [533, 549] width 37 height 27
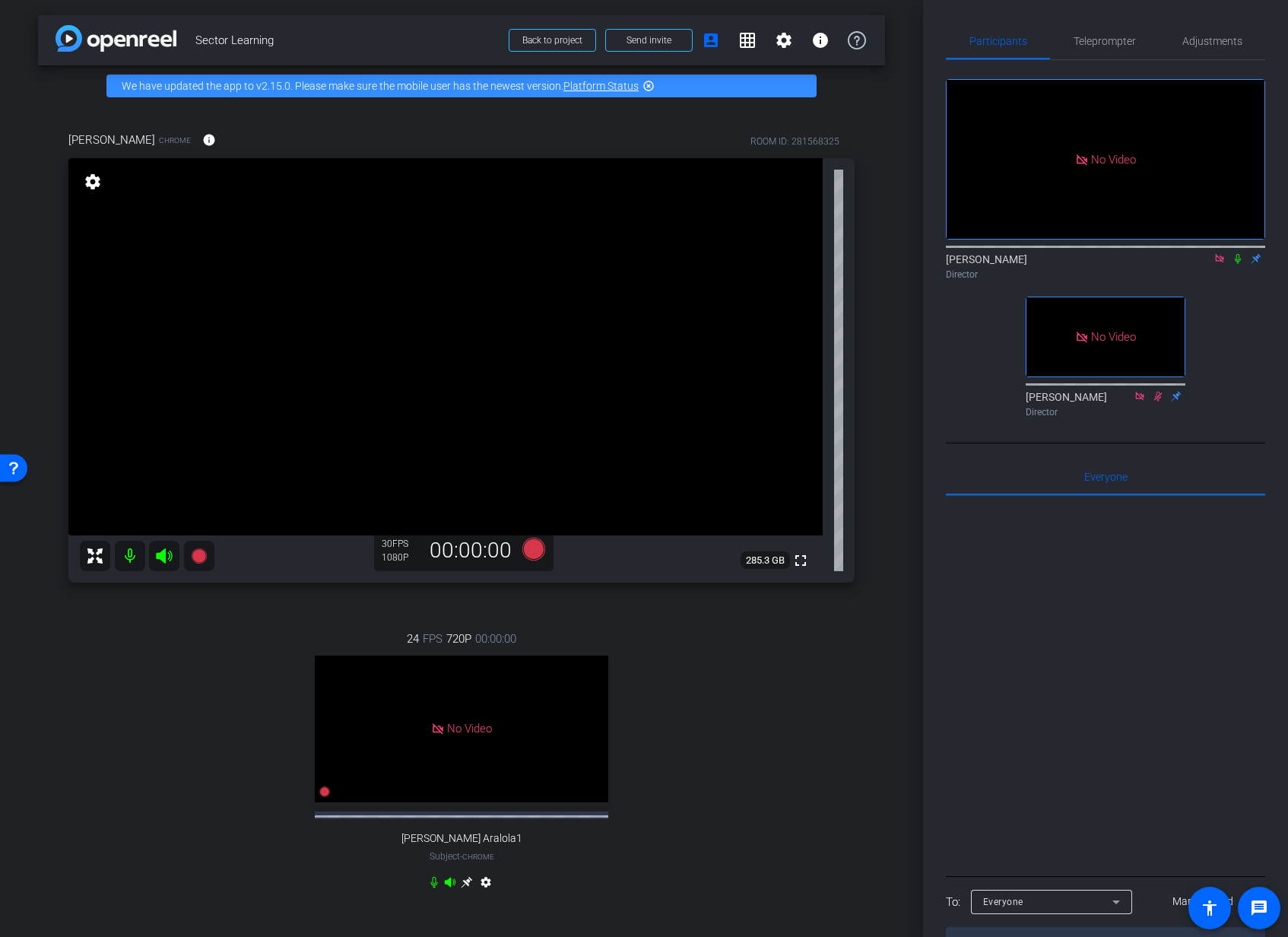
scroll to position [1, 0]
click at [197, 552] on icon at bounding box center [198, 555] width 16 height 16
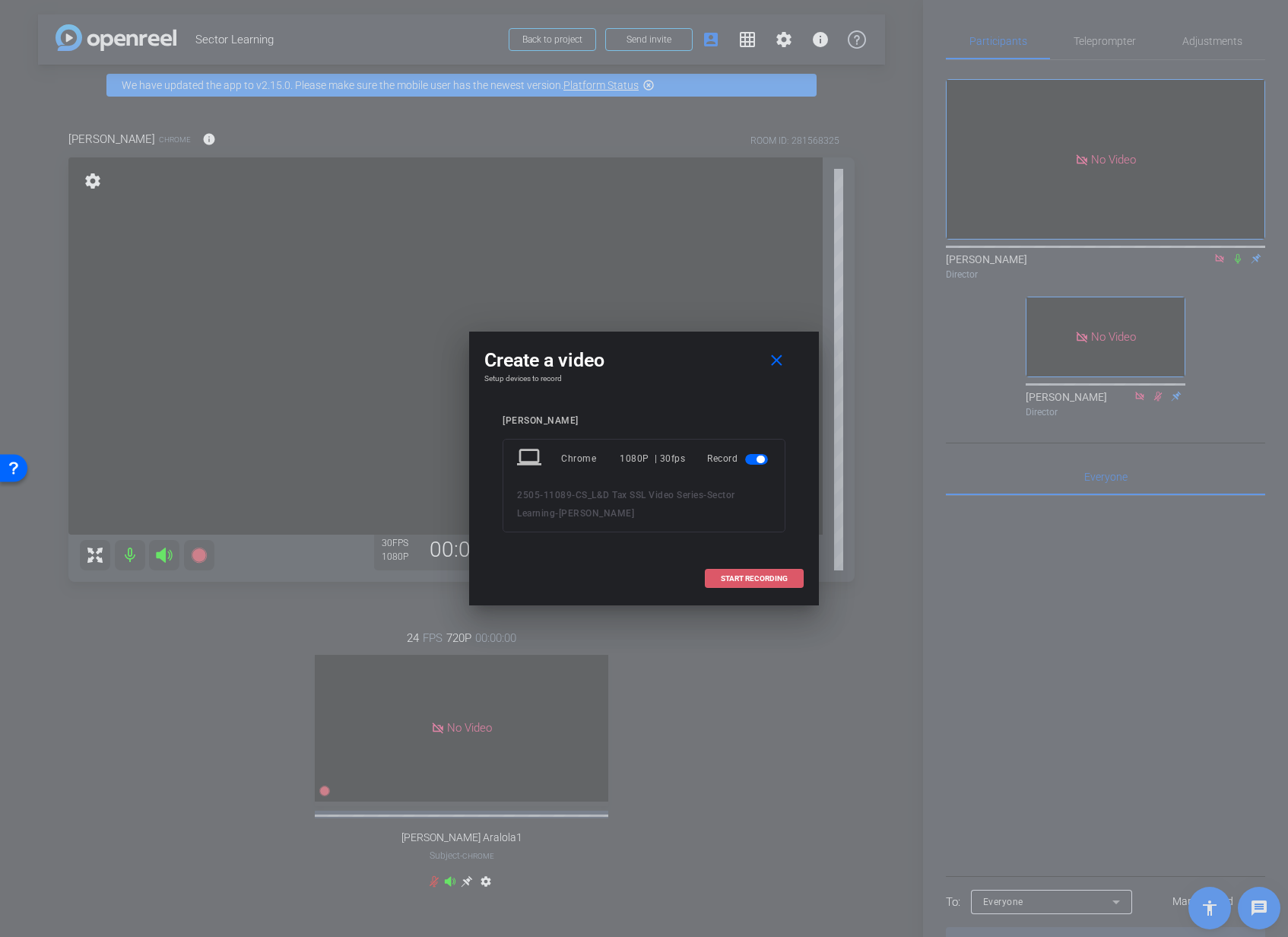
click at [763, 575] on span "START RECORDING" at bounding box center [754, 579] width 67 height 8
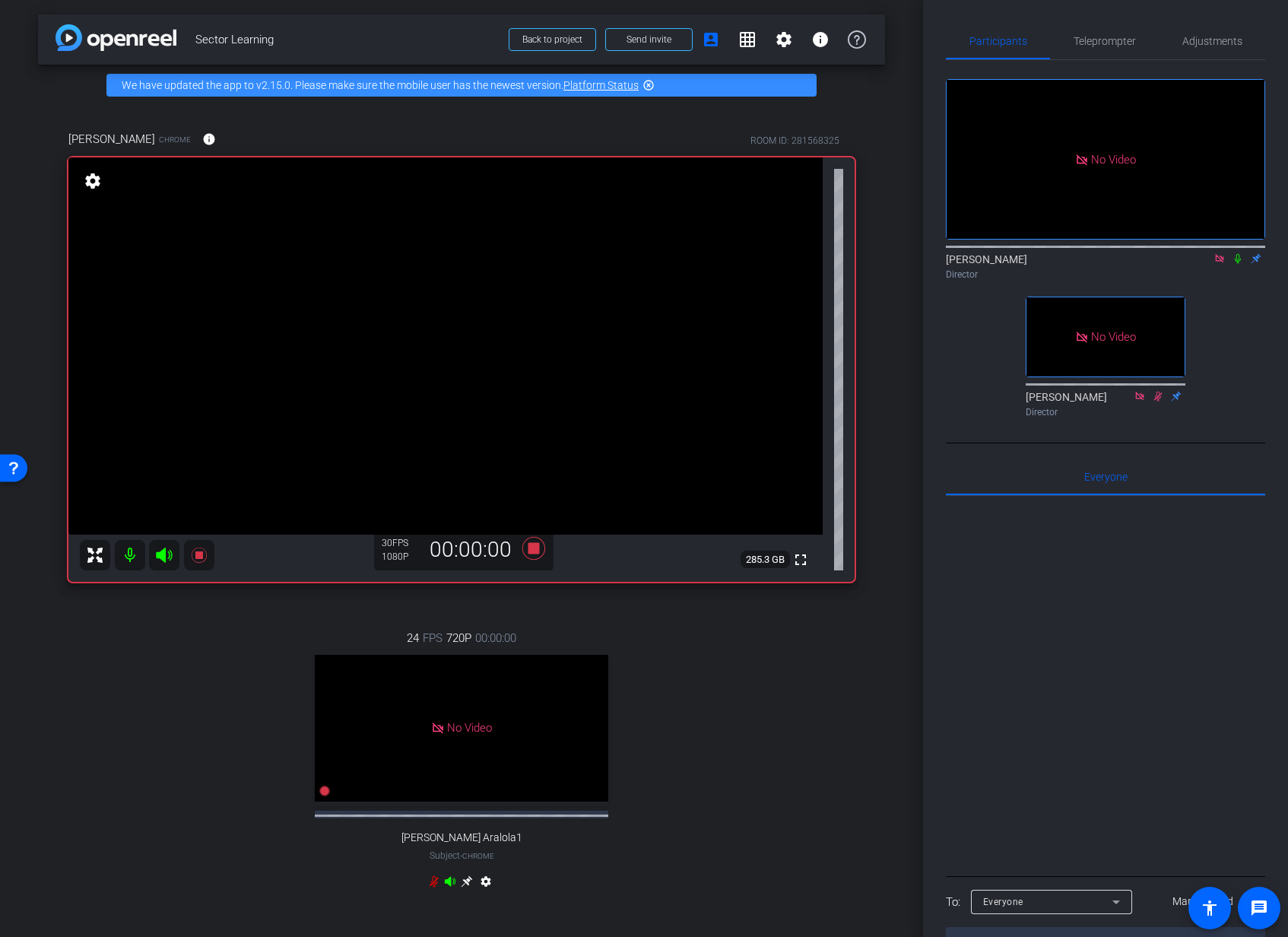
click at [1237, 254] on icon at bounding box center [1237, 259] width 6 height 10
click at [1237, 253] on icon at bounding box center [1237, 259] width 12 height 11
click at [534, 547] on icon at bounding box center [533, 547] width 23 height 23
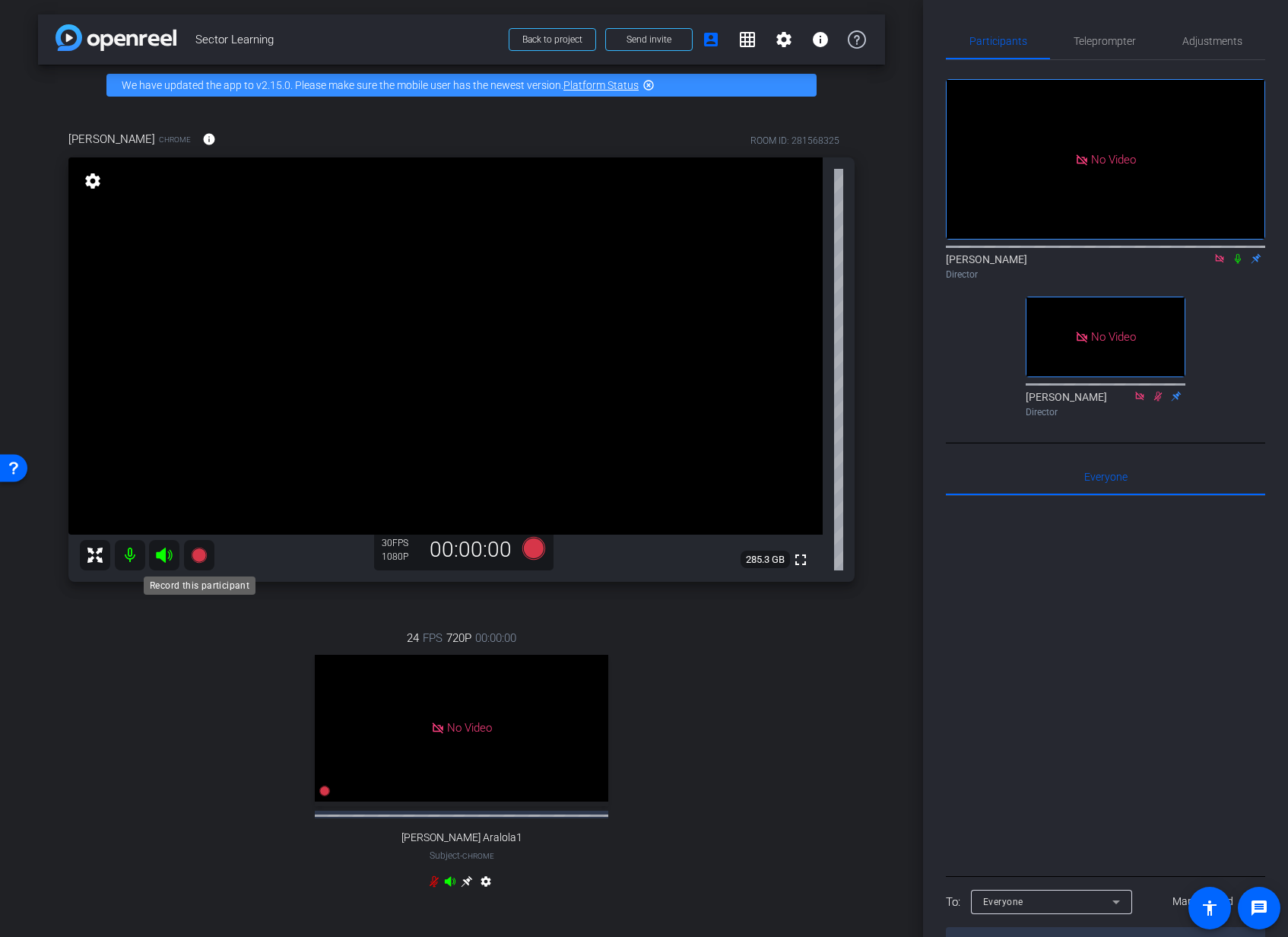
click at [197, 556] on icon at bounding box center [198, 555] width 16 height 16
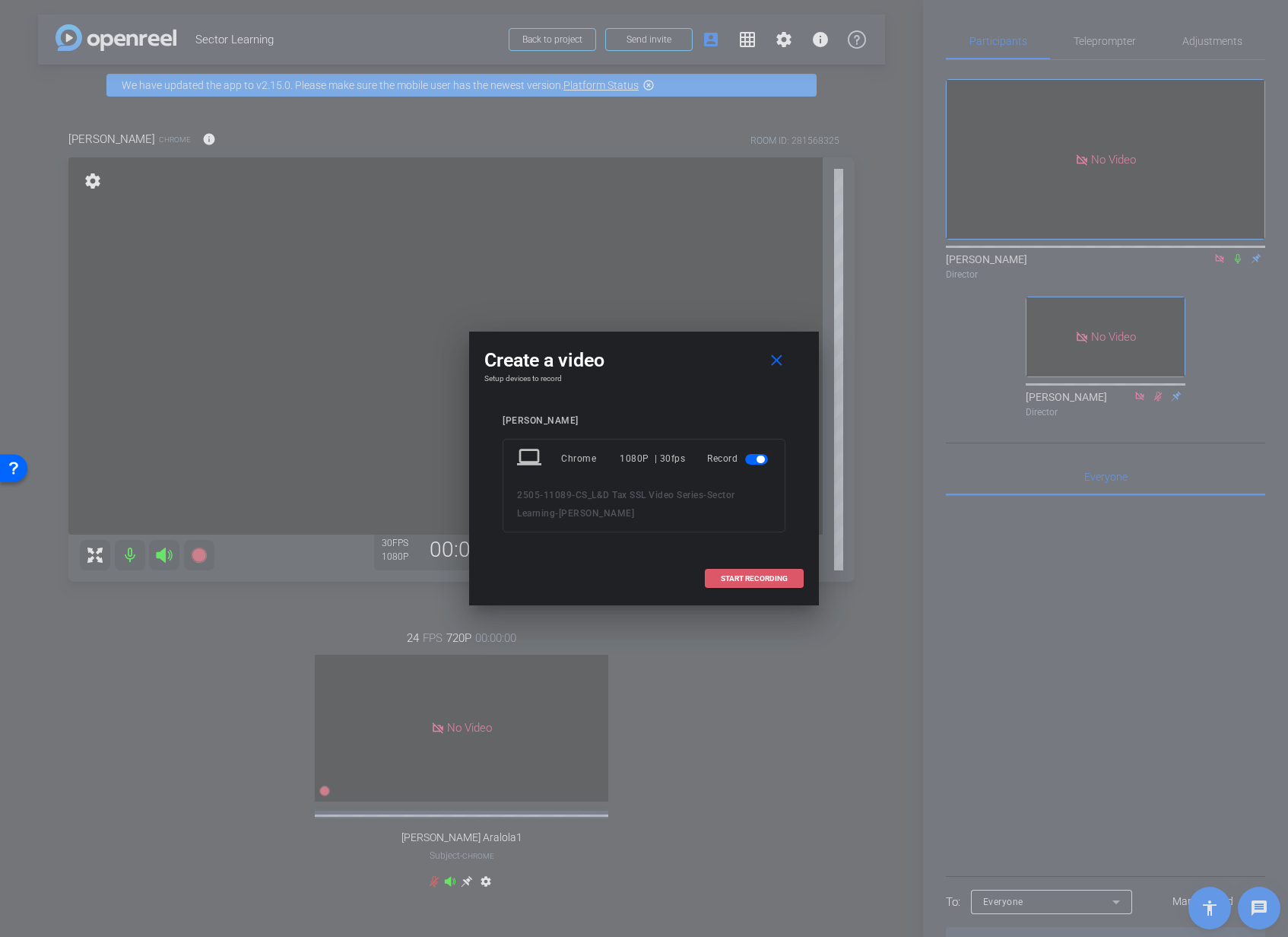
click at [741, 579] on span "START RECORDING" at bounding box center [754, 579] width 67 height 8
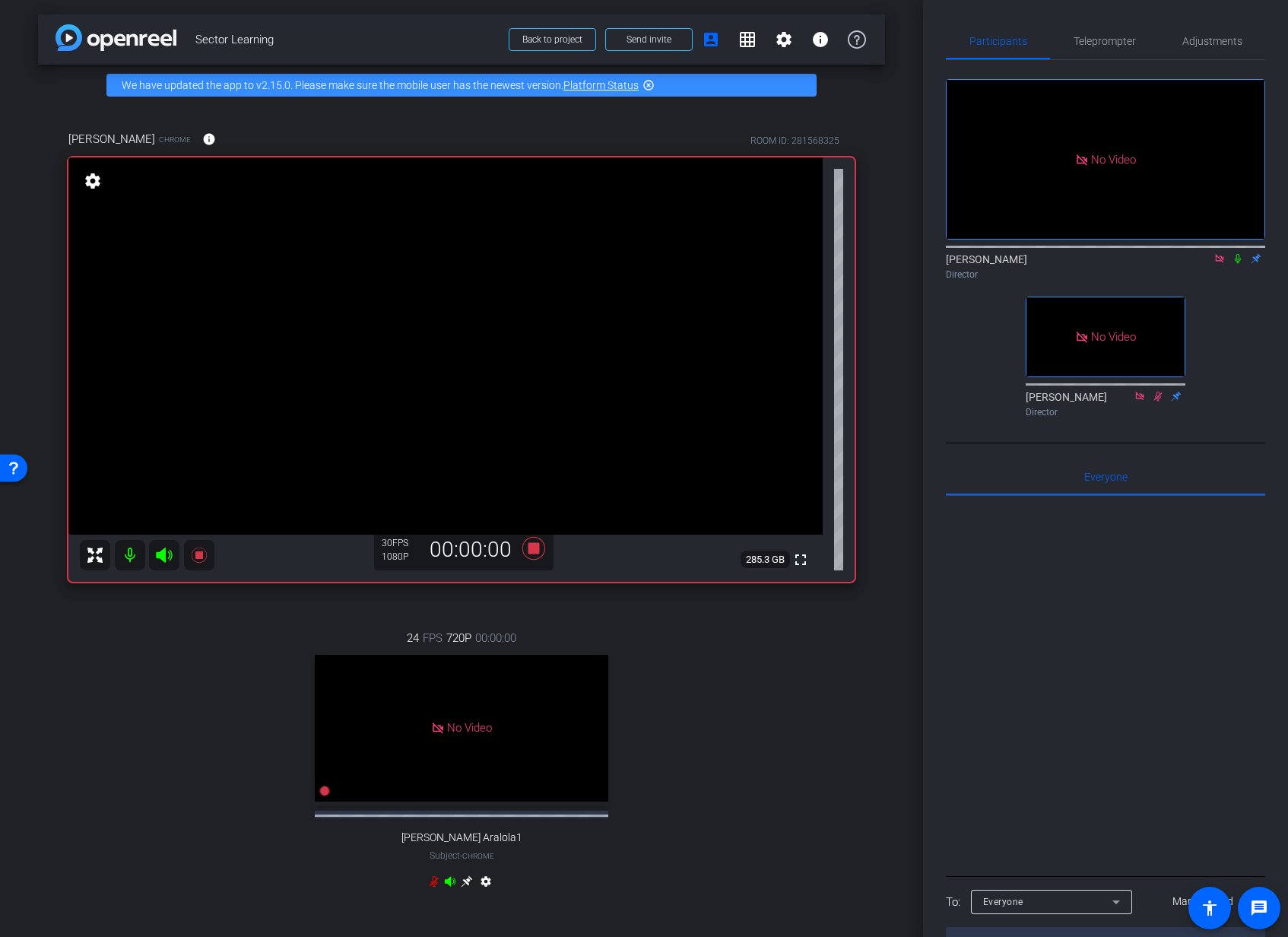
click at [1241, 253] on icon at bounding box center [1237, 259] width 12 height 11
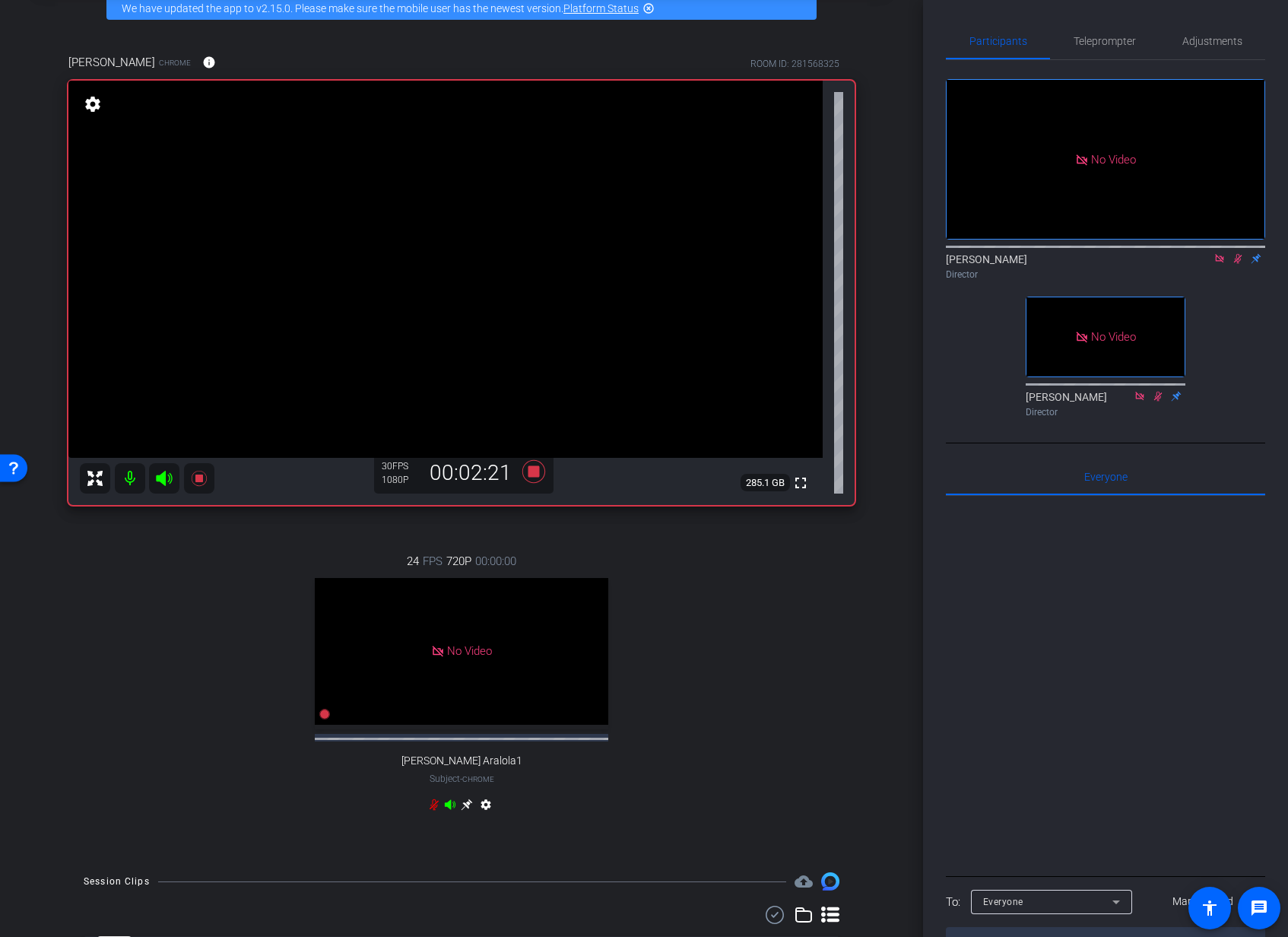
scroll to position [73, 0]
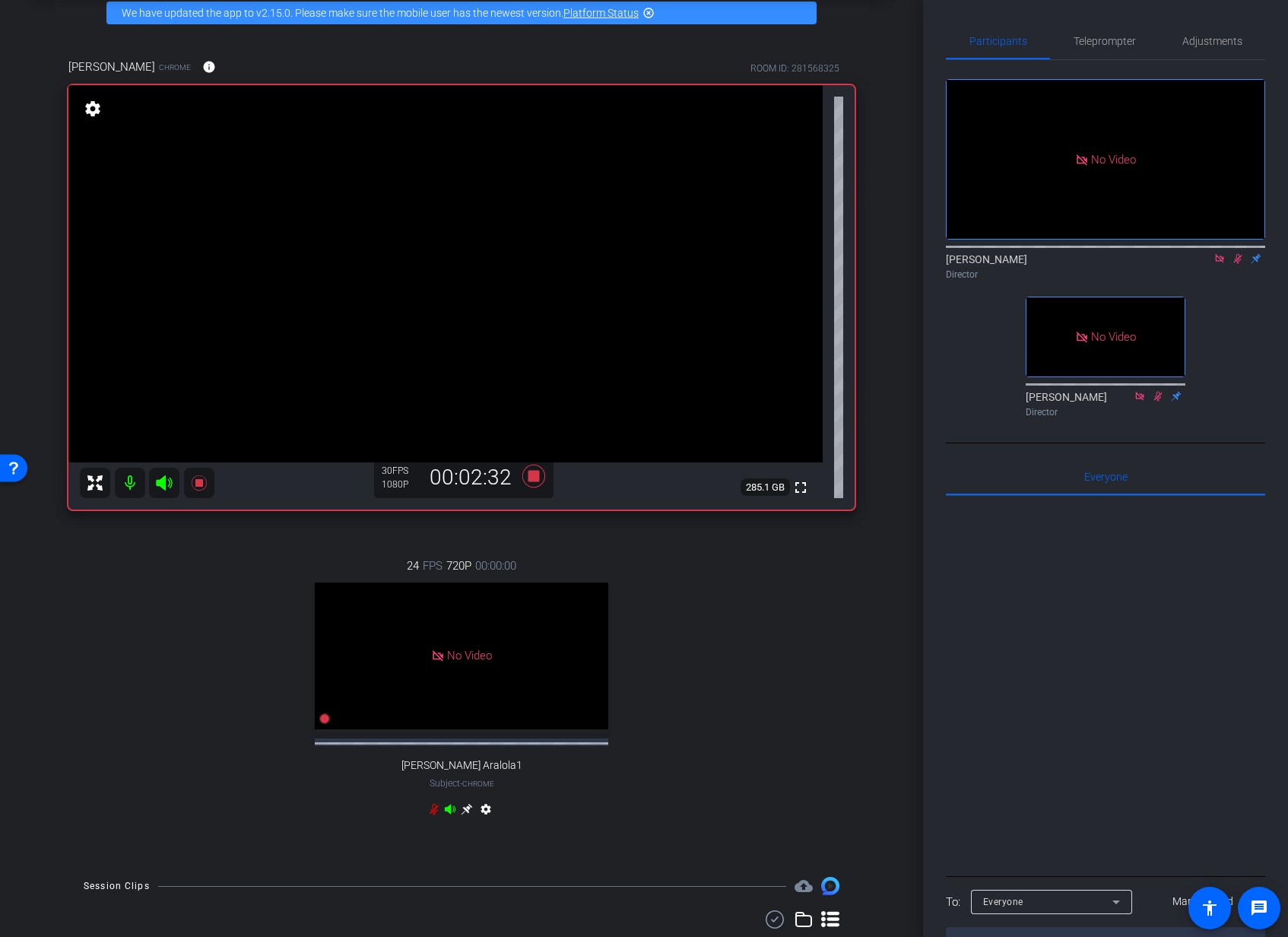
click at [1222, 258] on div "No Video Lalo Moreno Director No Video Shannon Feiszli Director" at bounding box center [1105, 241] width 319 height 363
click at [1233, 253] on icon at bounding box center [1237, 259] width 12 height 11
click at [535, 477] on icon at bounding box center [533, 476] width 23 height 23
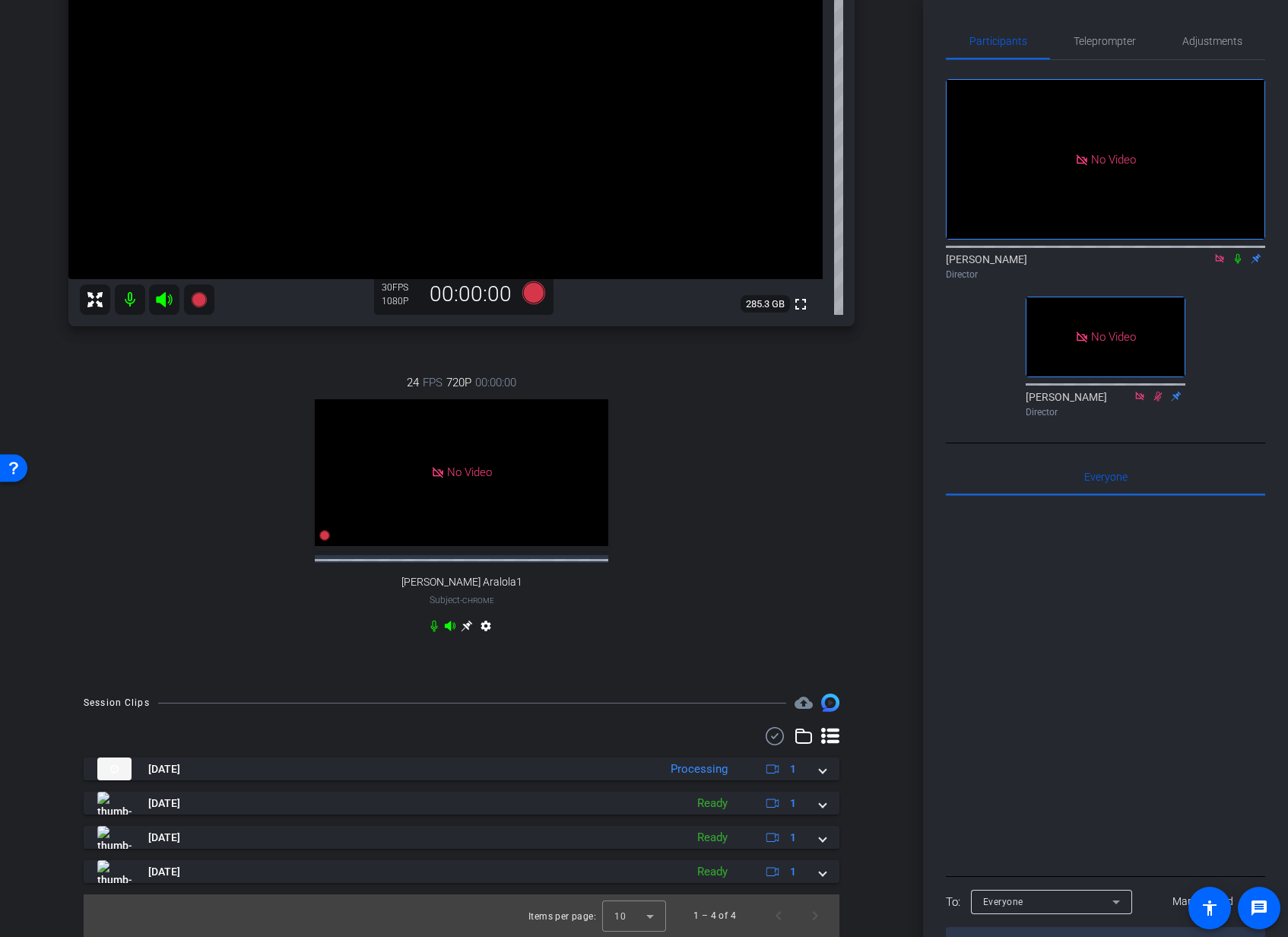
scroll to position [0, 0]
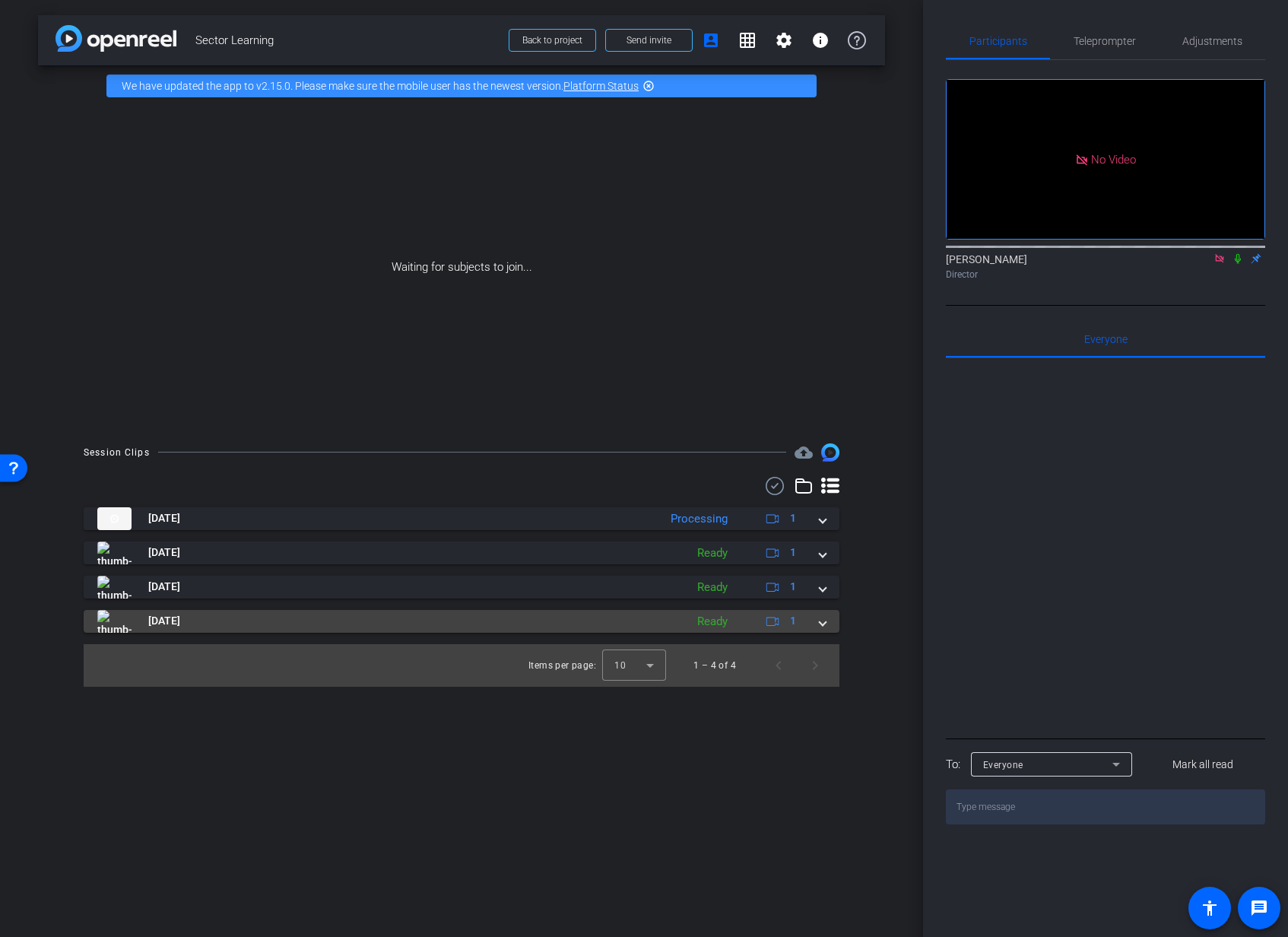
click at [820, 624] on span at bounding box center [822, 621] width 6 height 16
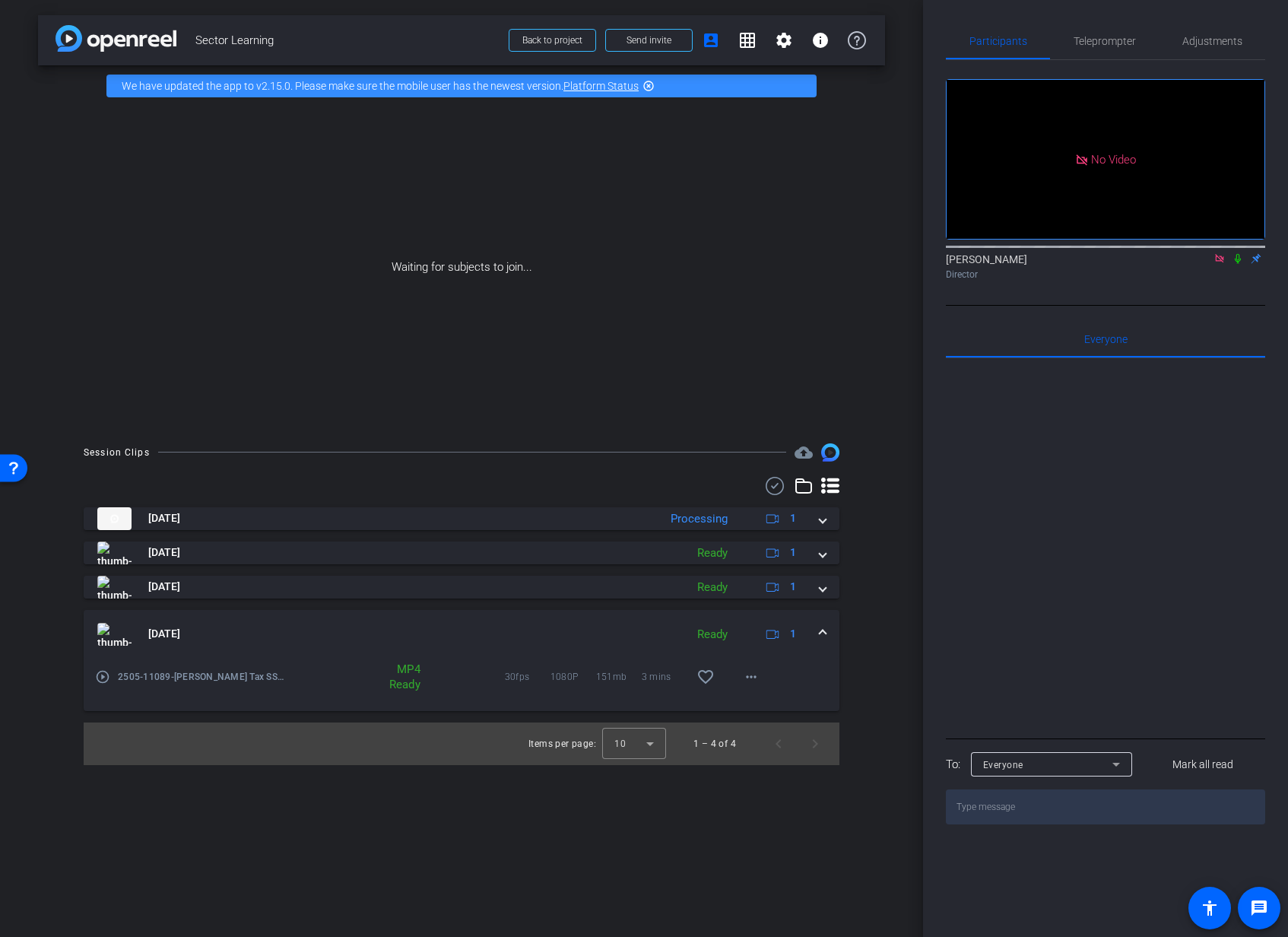
click at [823, 638] on span at bounding box center [822, 634] width 6 height 16
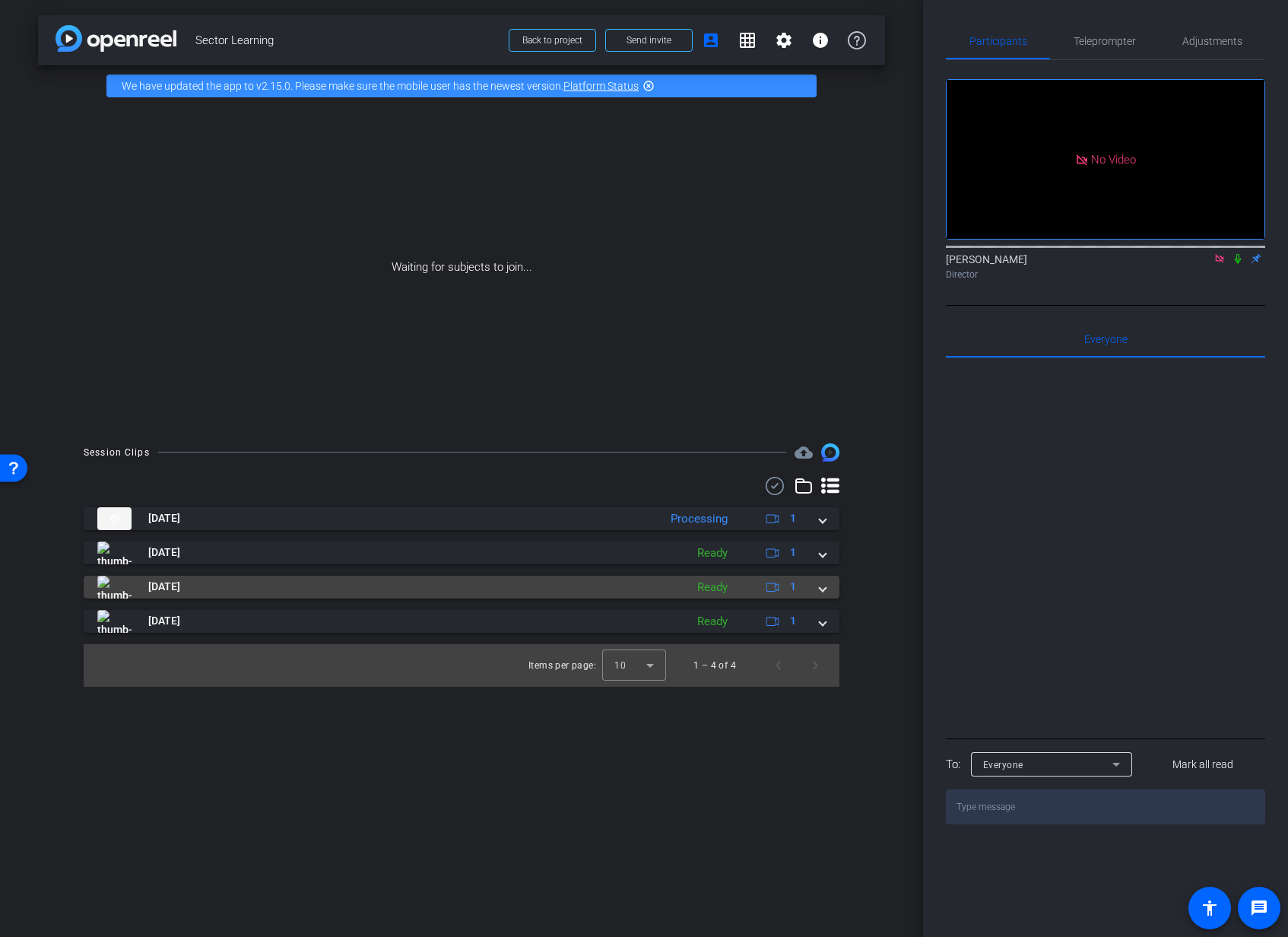
click at [818, 582] on div "Sep 3, 2025 Ready 1" at bounding box center [458, 586] width 722 height 23
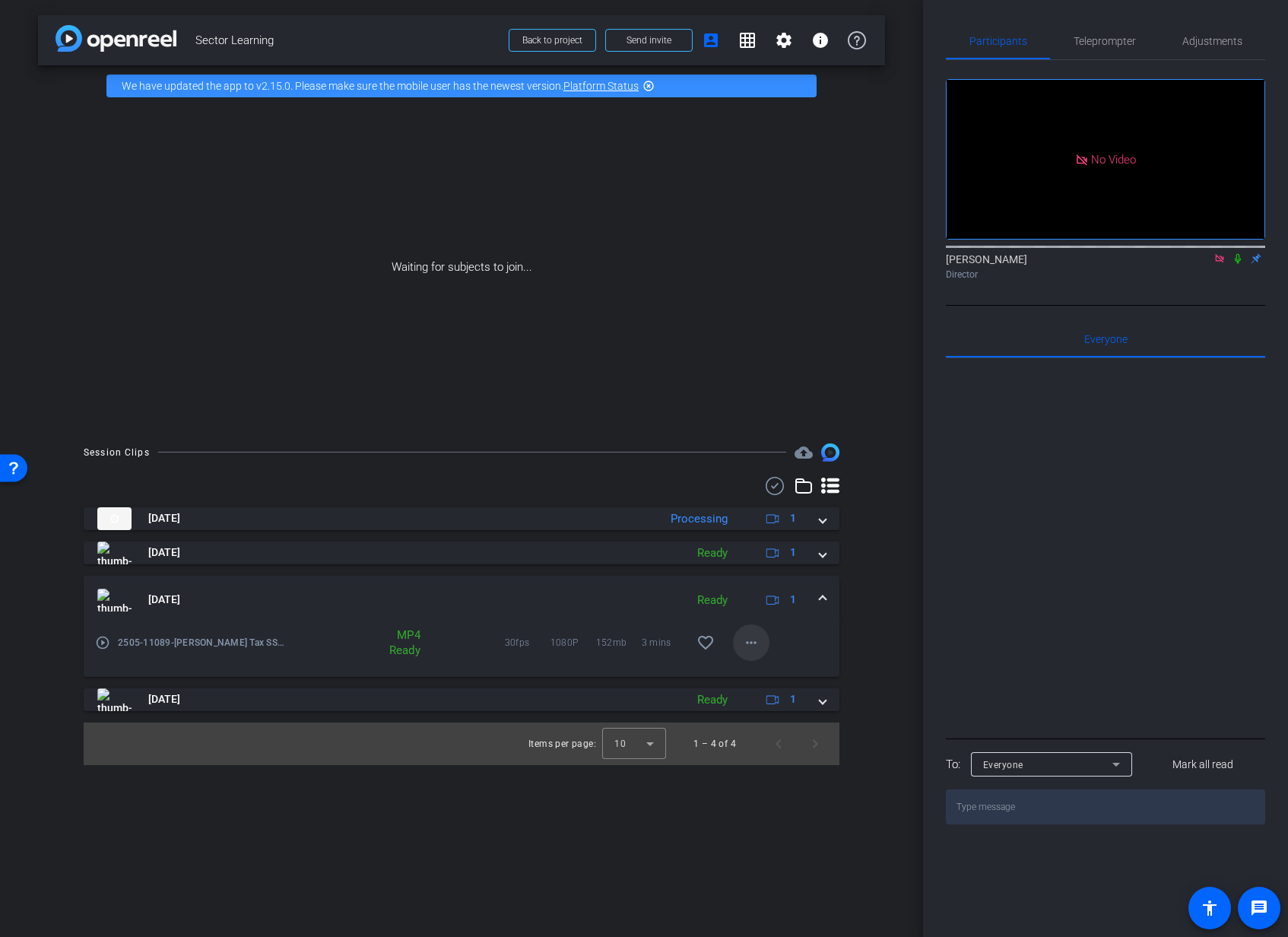
click at [753, 640] on mat-icon "more_horiz" at bounding box center [751, 642] width 18 height 18
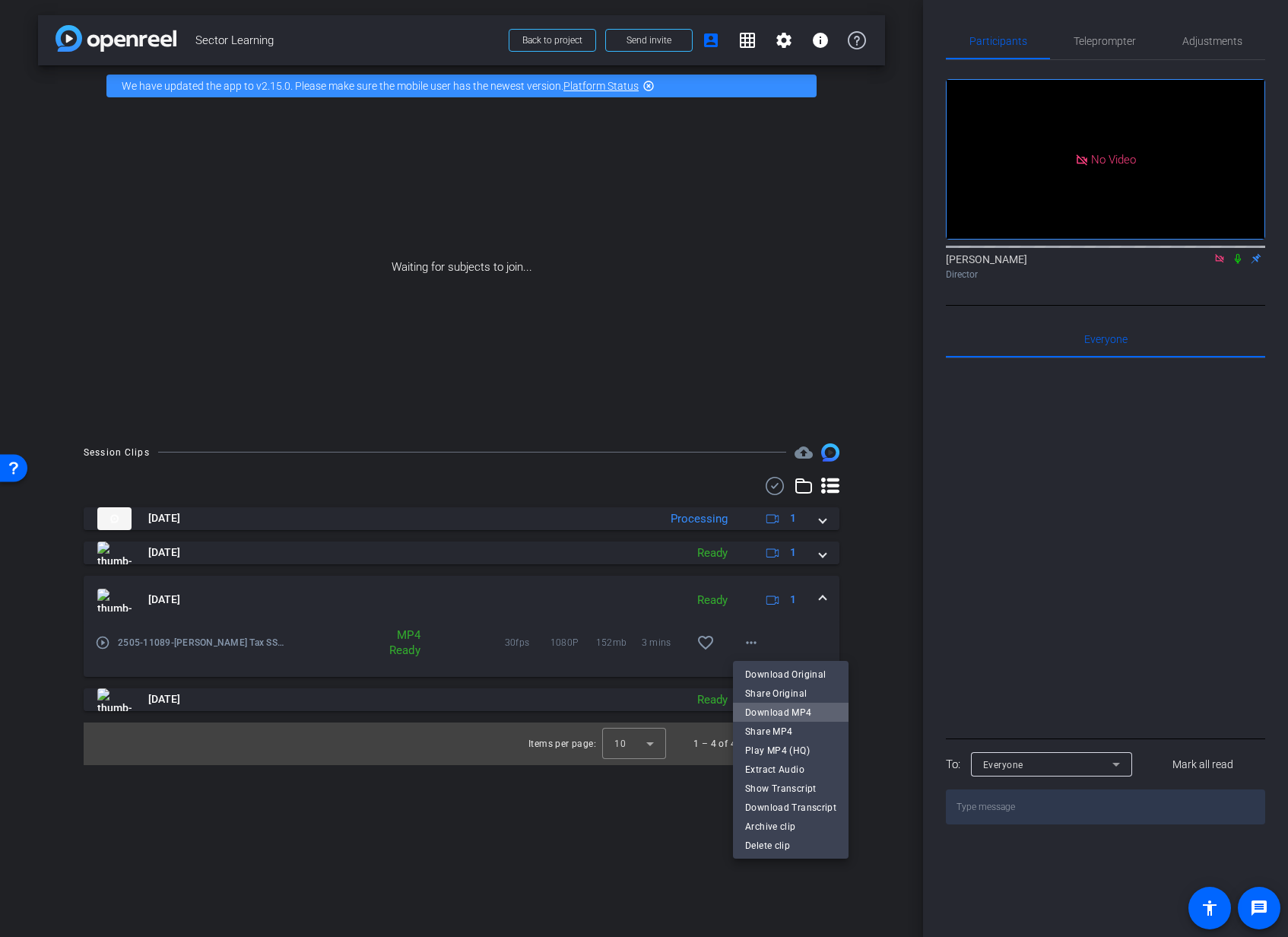
click at [791, 711] on span "Download MP4" at bounding box center [790, 711] width 91 height 18
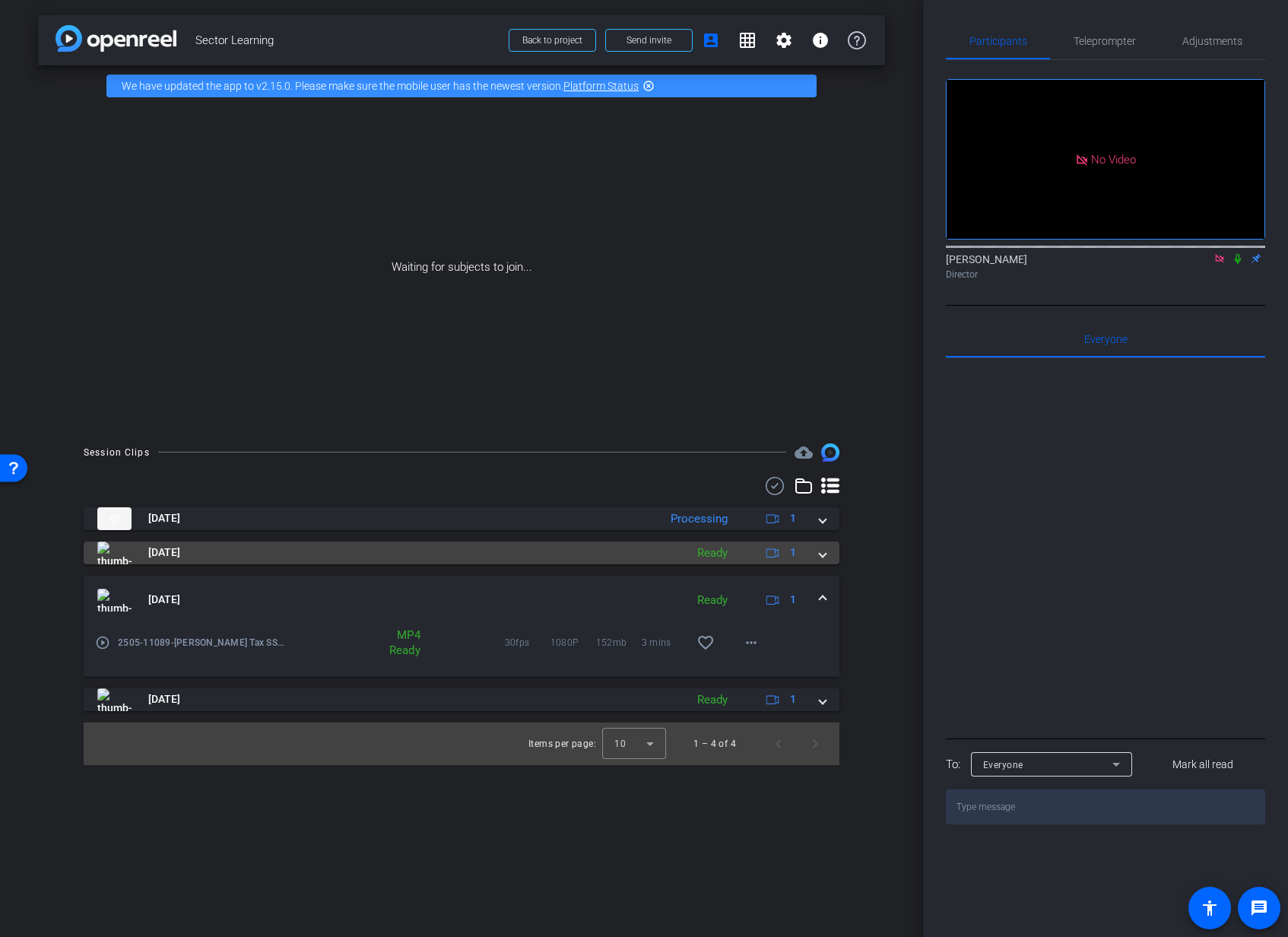
click at [822, 553] on span at bounding box center [822, 552] width 6 height 16
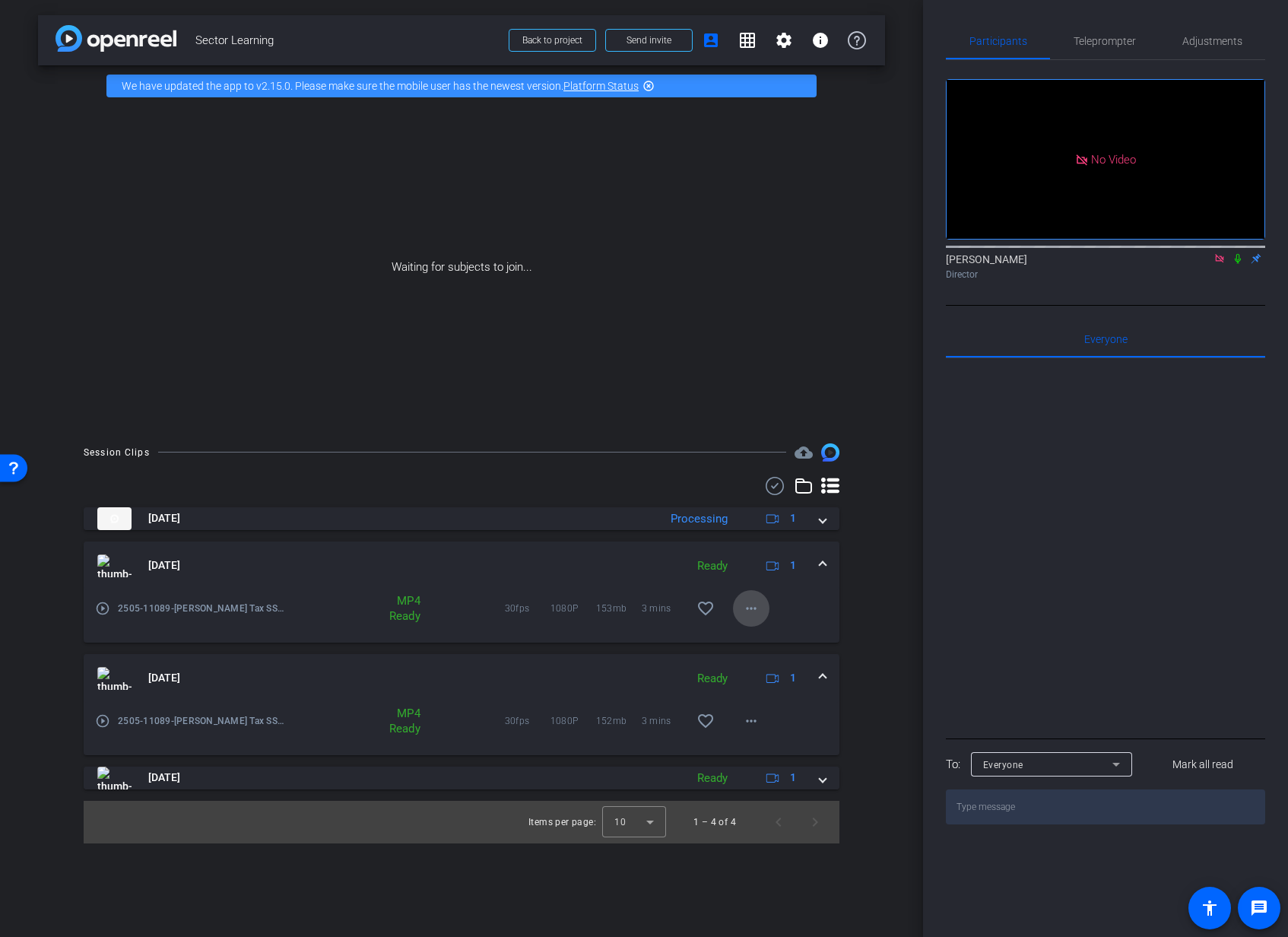
click at [748, 609] on mat-icon "more_horiz" at bounding box center [751, 608] width 18 height 18
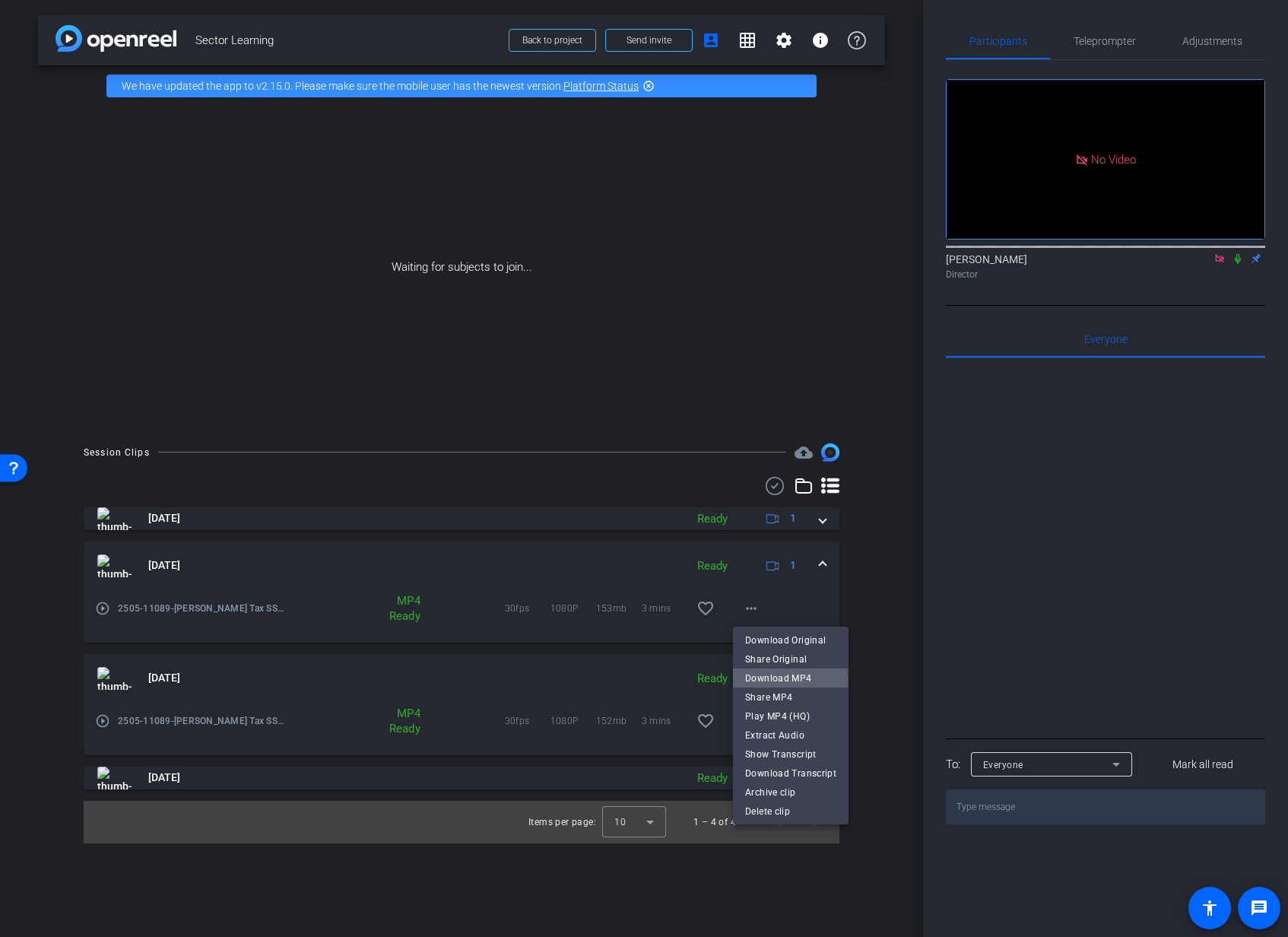
click at [783, 680] on span "Download MP4" at bounding box center [790, 677] width 91 height 18
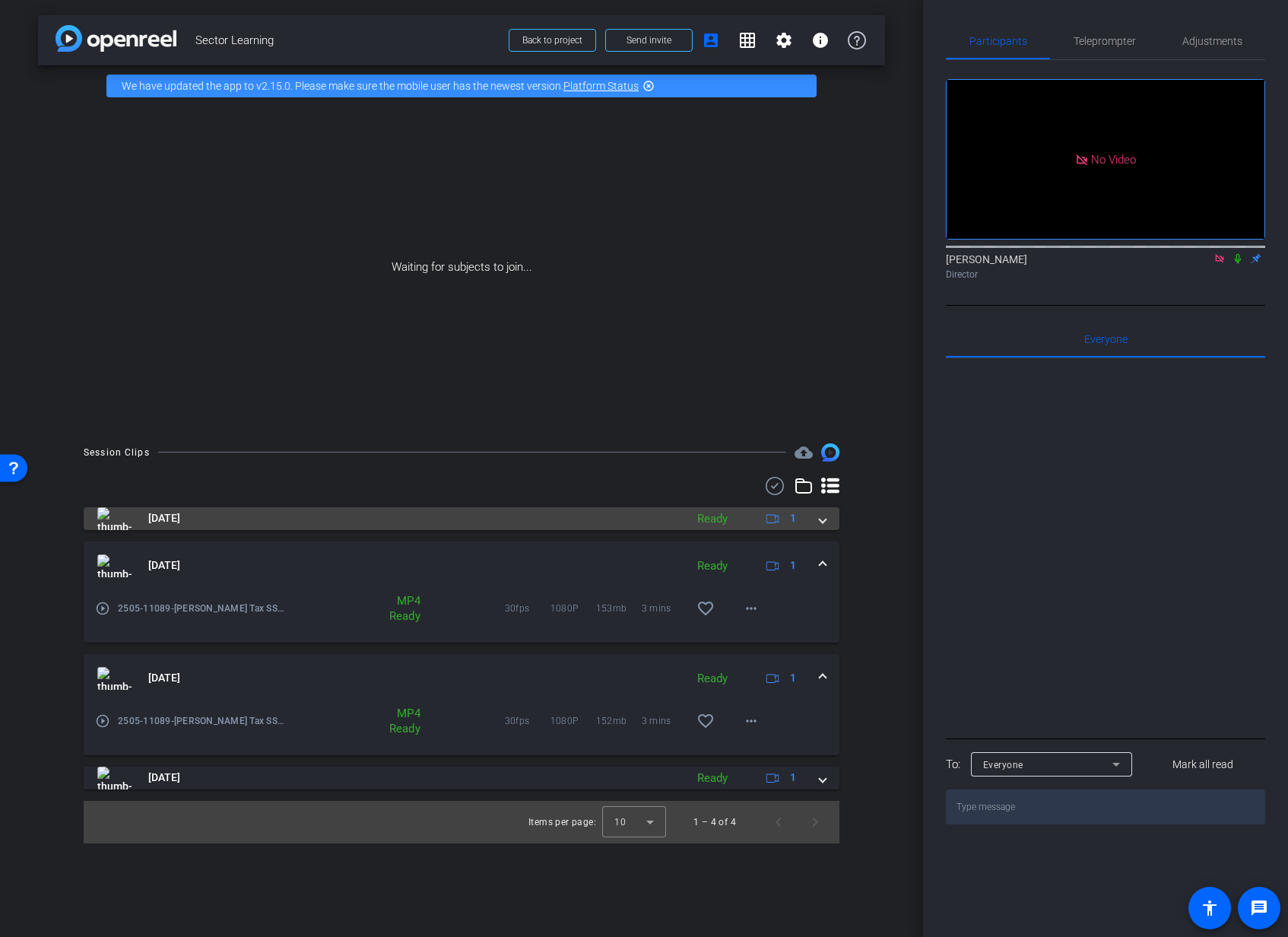
click at [826, 519] on span at bounding box center [822, 518] width 6 height 16
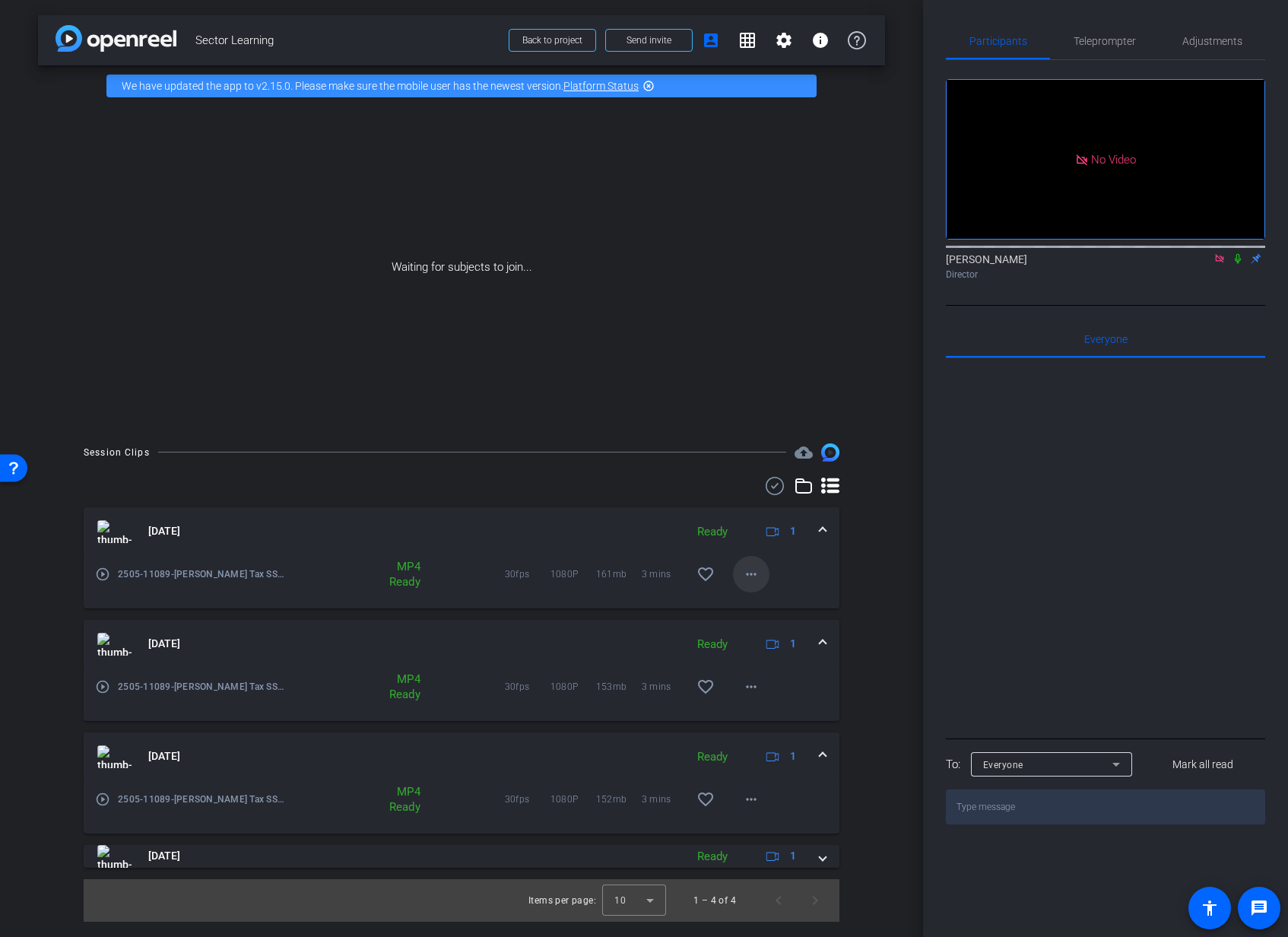
click at [754, 575] on mat-icon "more_horiz" at bounding box center [751, 574] width 18 height 18
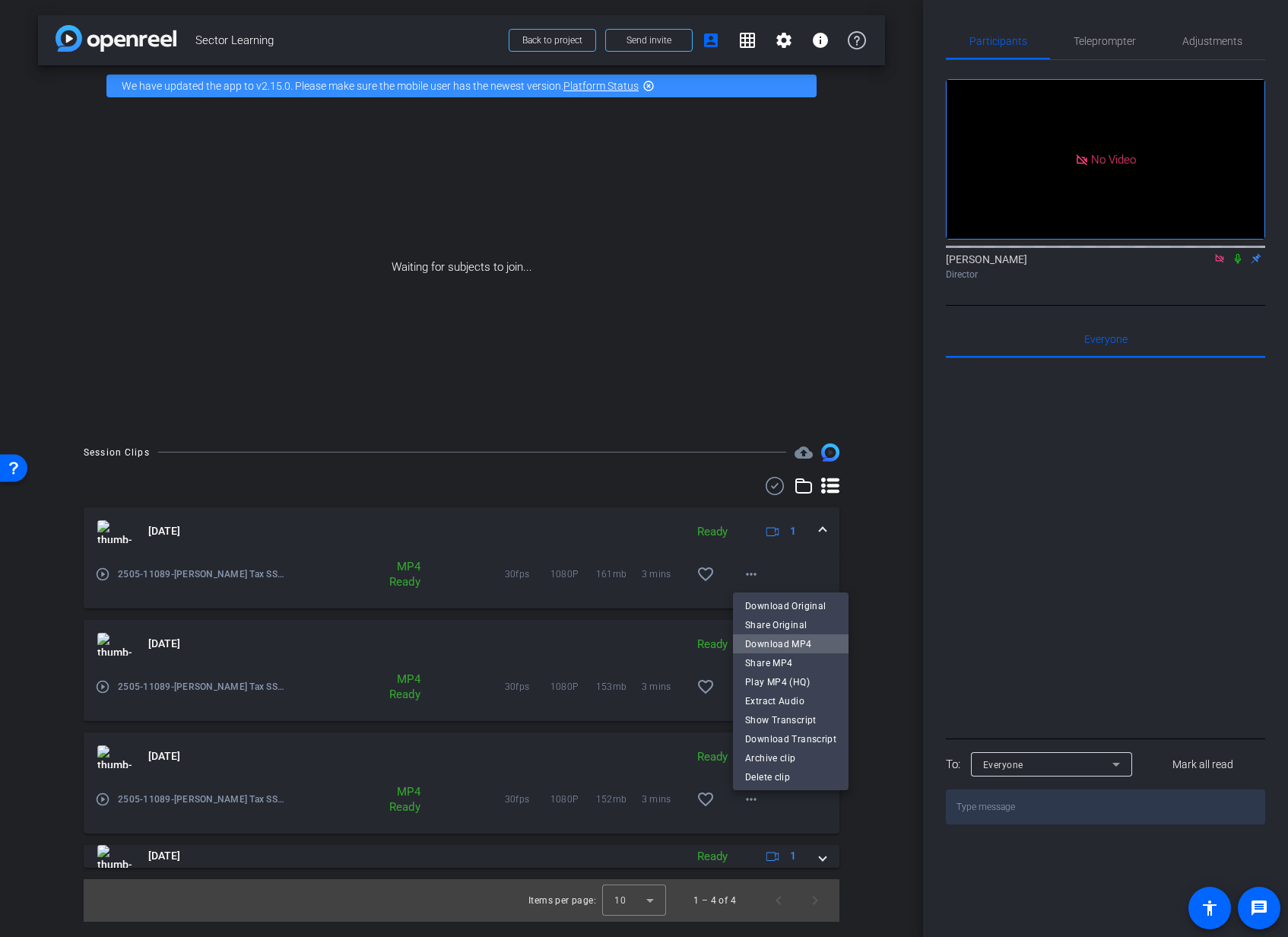
click at [792, 648] on span "Download MP4" at bounding box center [790, 643] width 91 height 18
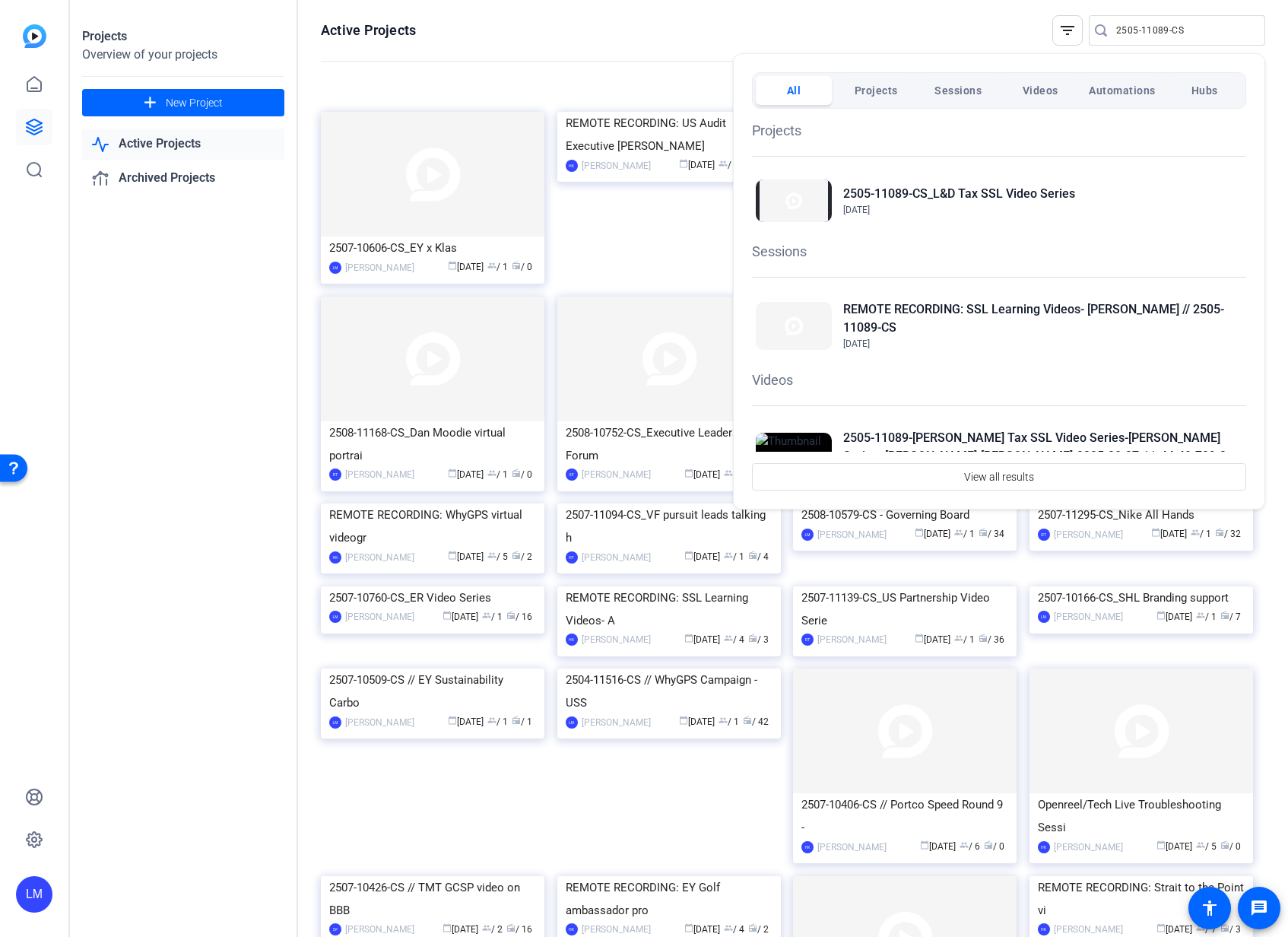
click at [152, 507] on div at bounding box center [644, 468] width 1288 height 937
